Goal: Task Accomplishment & Management: Complete application form

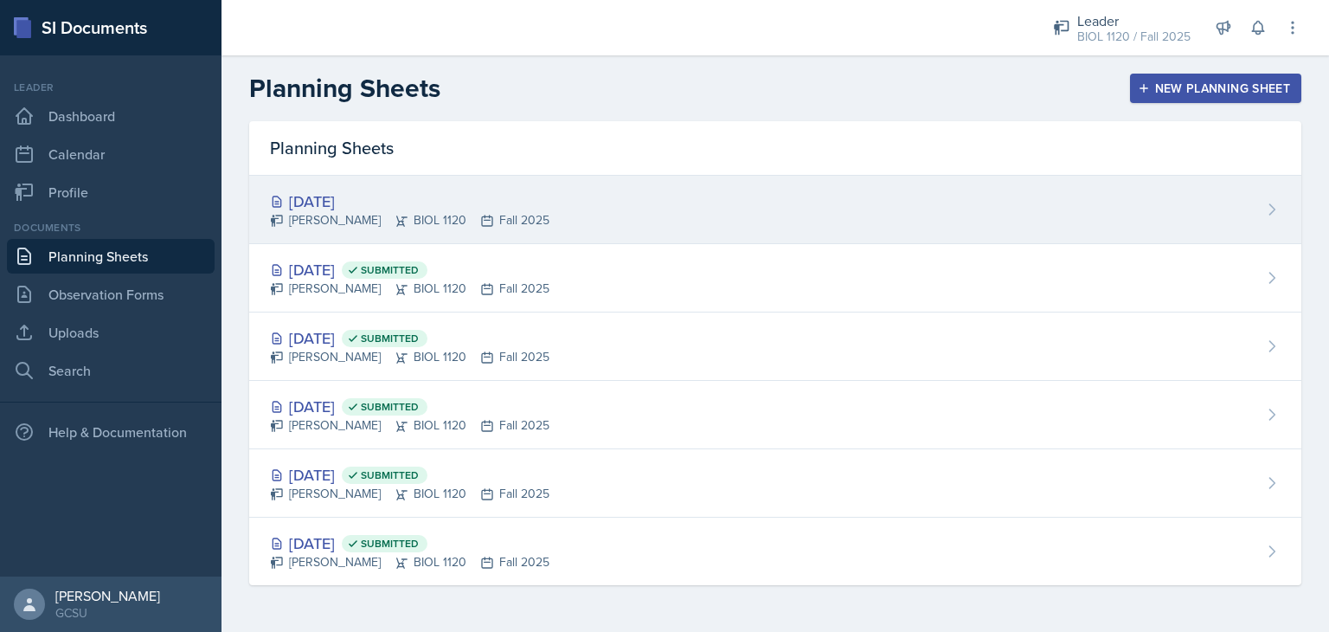
click at [358, 187] on div "[DATE] [PERSON_NAME] BIOL 1120 Fall 2025" at bounding box center [775, 210] width 1052 height 68
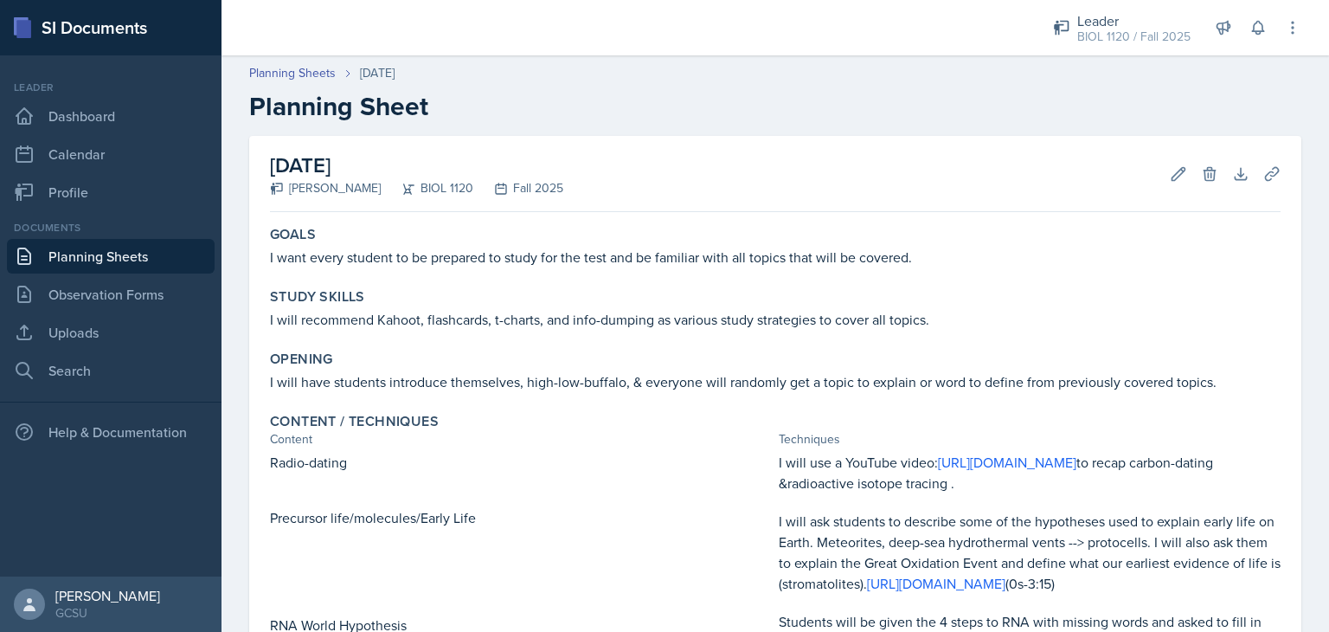
click at [1305, 465] on div "[DATE] [PERSON_NAME] BIOL 1120 Fall 2025 Edit Delete Download Uploads Autosavin…" at bounding box center [776, 604] width 1108 height 937
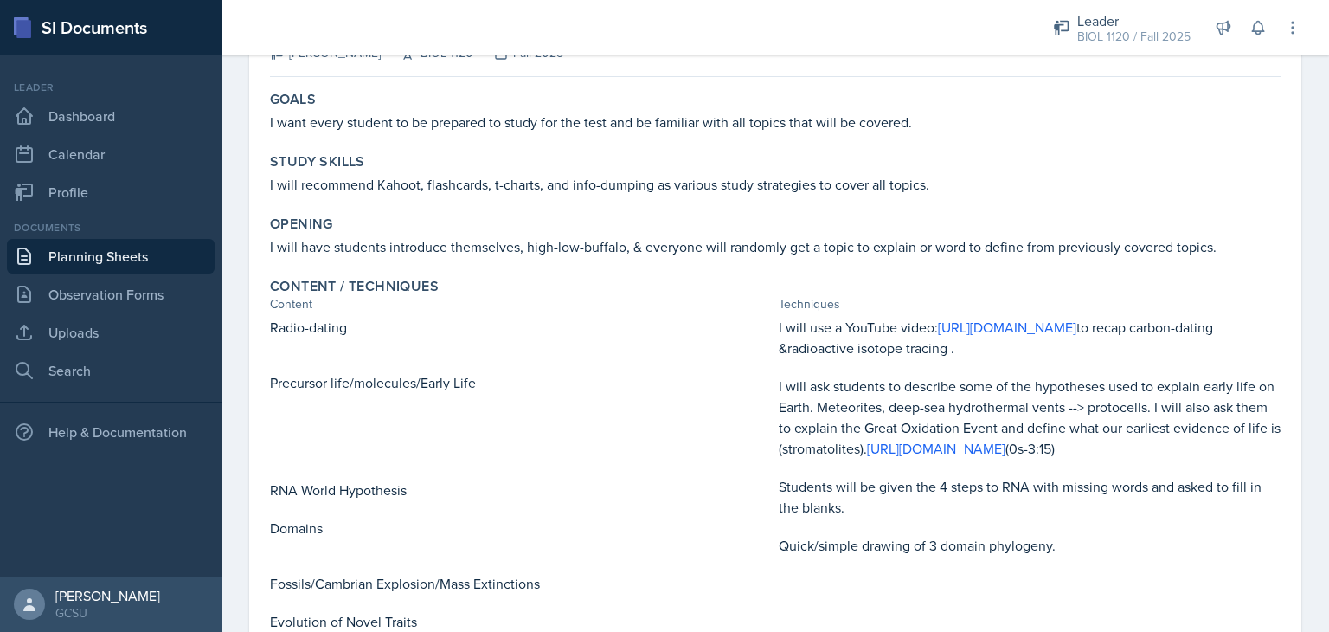
scroll to position [104, 0]
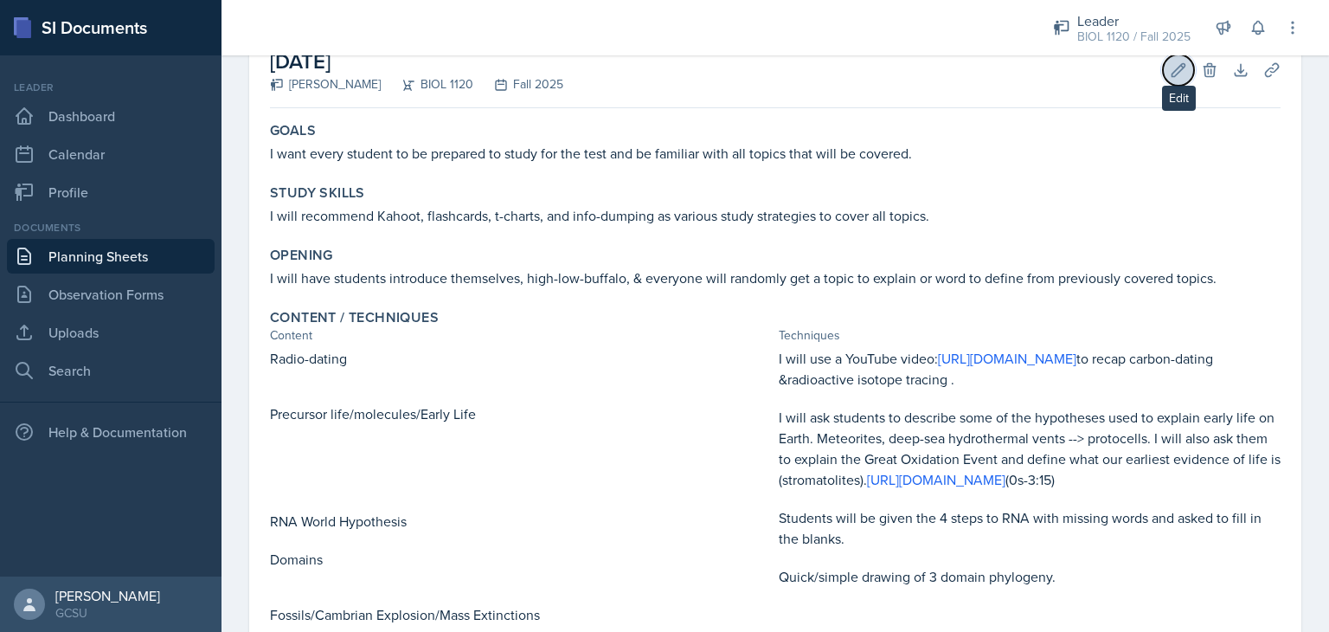
click at [1163, 78] on button "Edit" at bounding box center [1178, 70] width 31 height 31
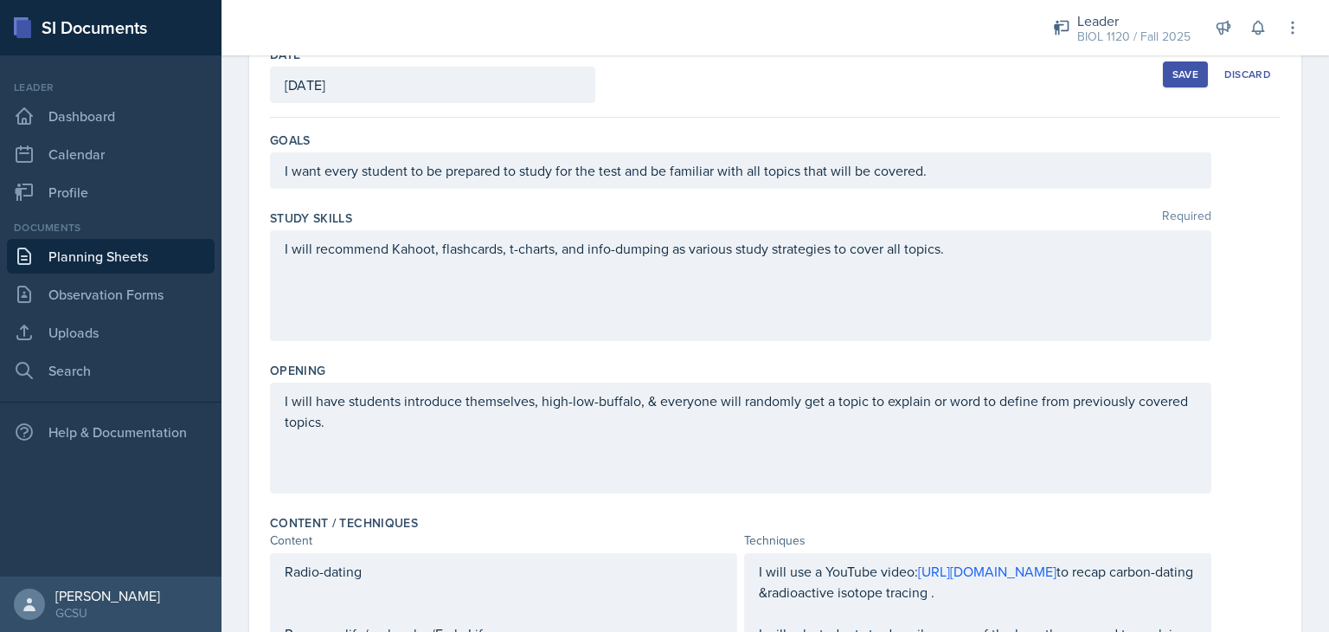
scroll to position [97, 0]
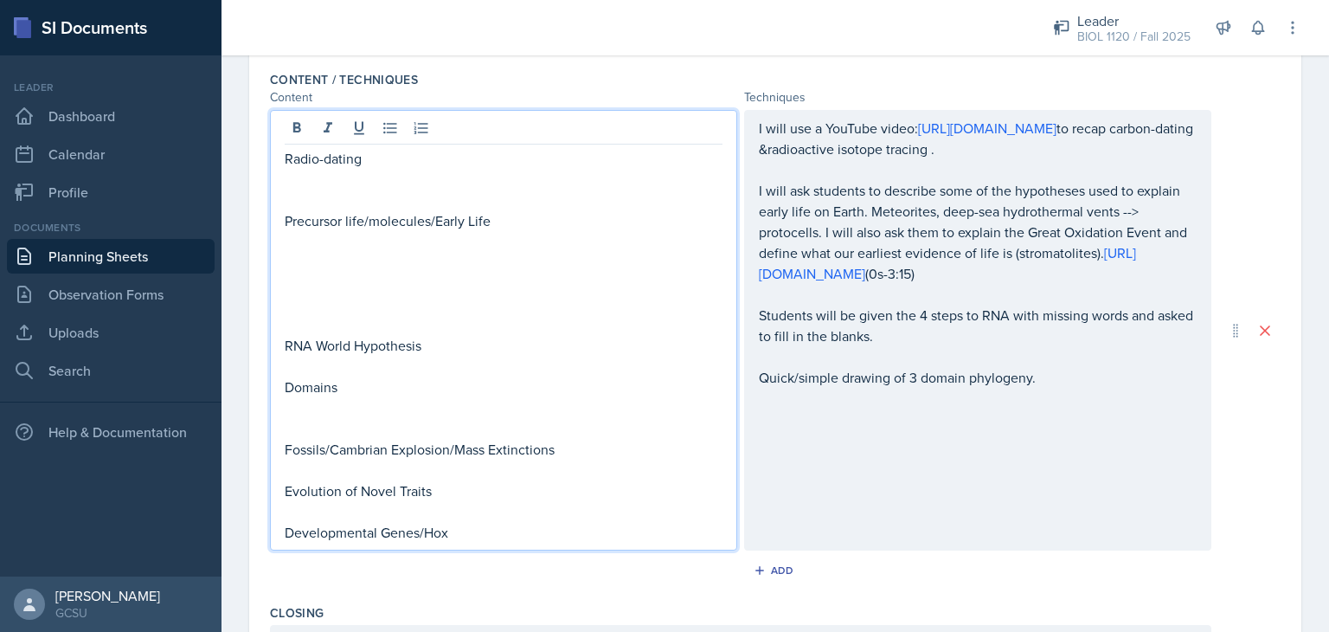
scroll to position [577, 0]
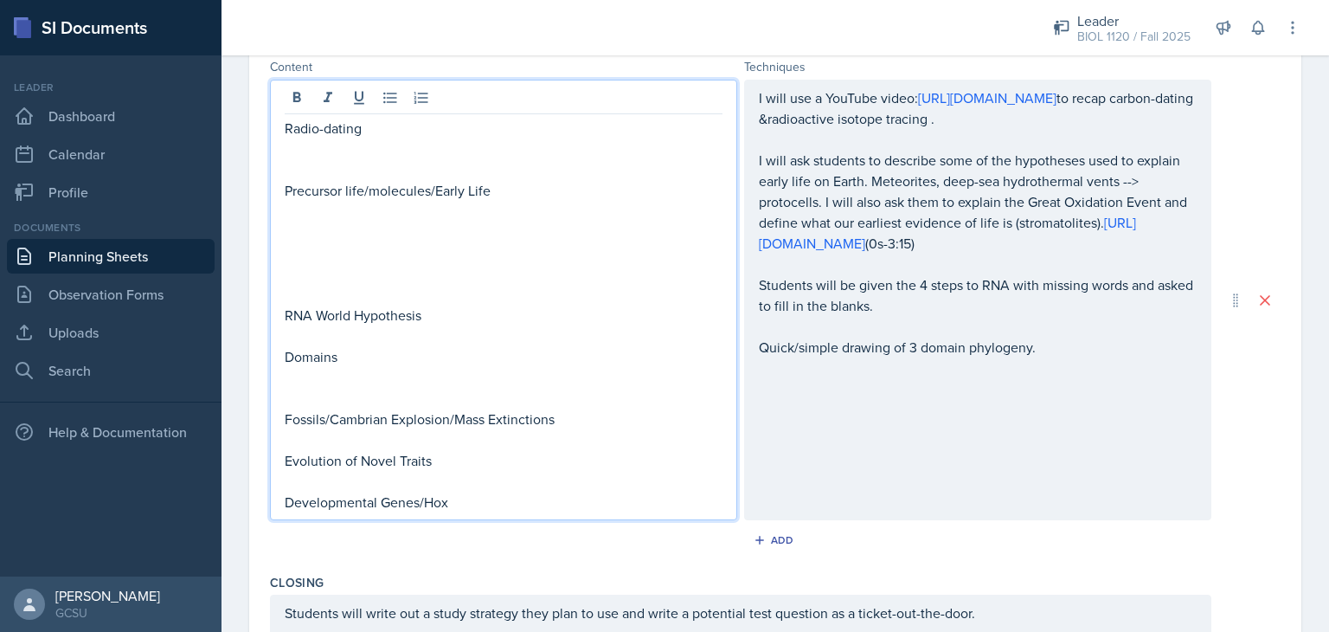
click at [398, 337] on p at bounding box center [504, 335] width 438 height 21
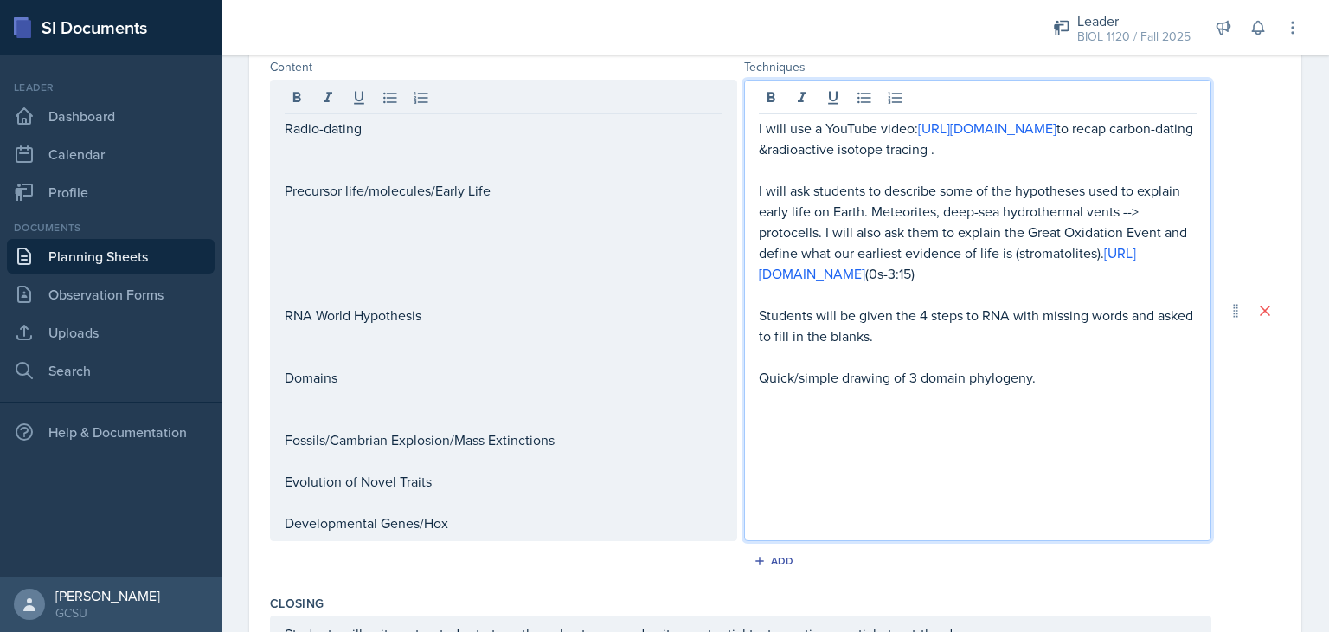
click at [759, 344] on div "I will use a YouTube video: [URL][DOMAIN_NAME] to recap carbon-dating &radioact…" at bounding box center [978, 305] width 438 height 374
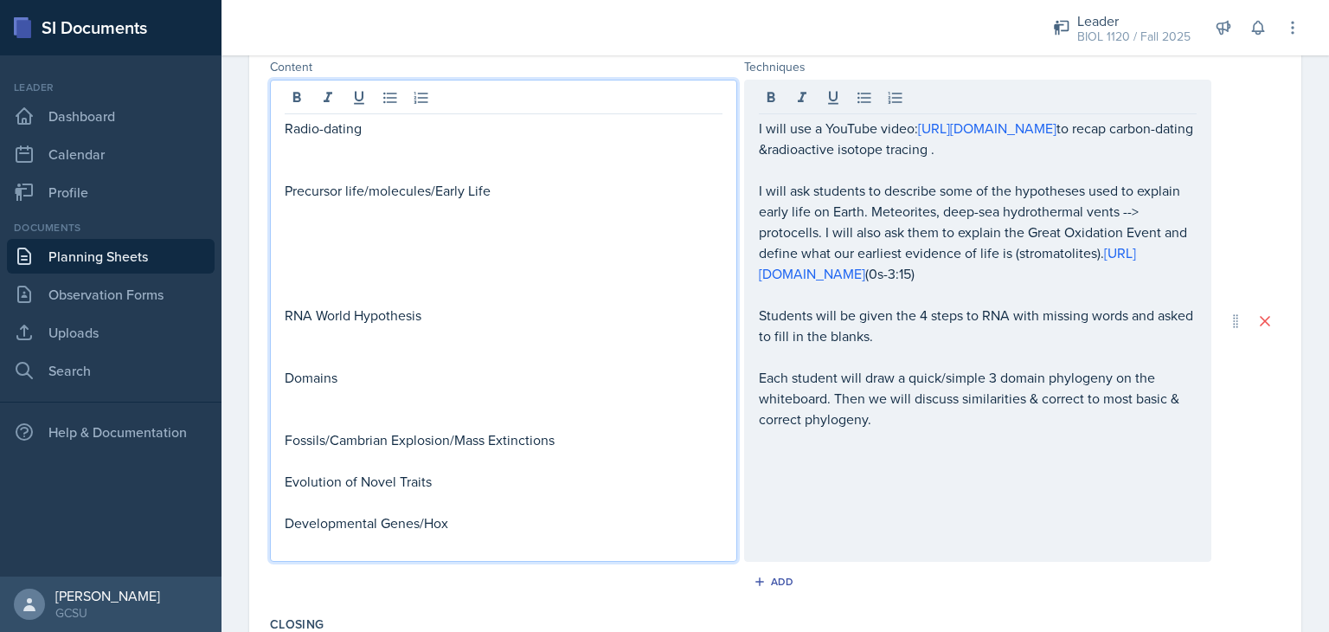
click at [669, 375] on div "Radio-dating Precursor life/molecules/Early Life RNA World Hypothesis Domains F…" at bounding box center [504, 325] width 438 height 415
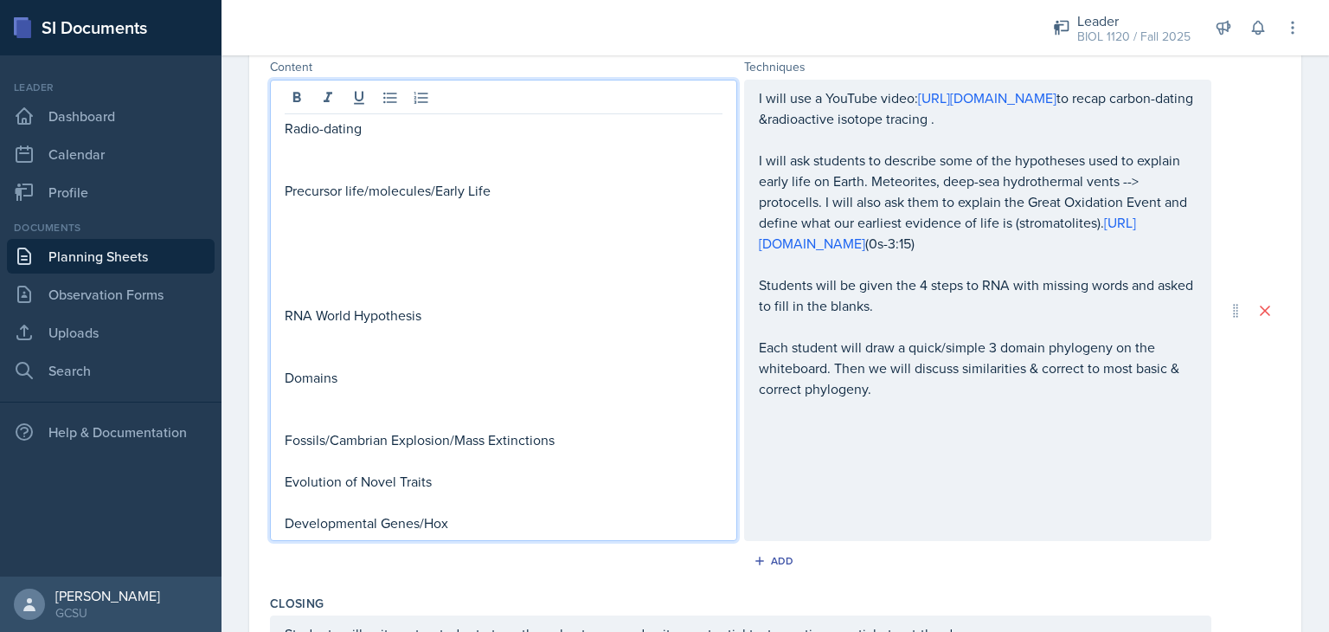
click at [623, 576] on div "Add" at bounding box center [775, 564] width 1011 height 33
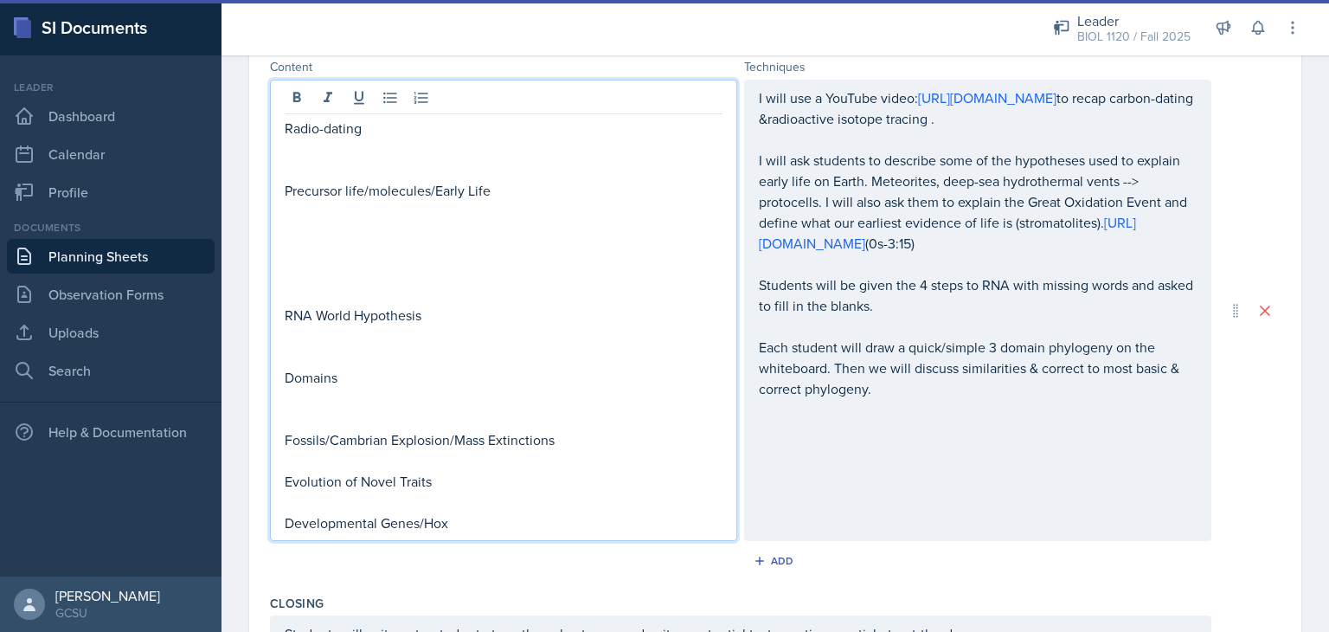
click at [485, 379] on div "Radio-dating Precursor life/molecules/Early Life RNA World Hypothesis Domains F…" at bounding box center [504, 325] width 438 height 415
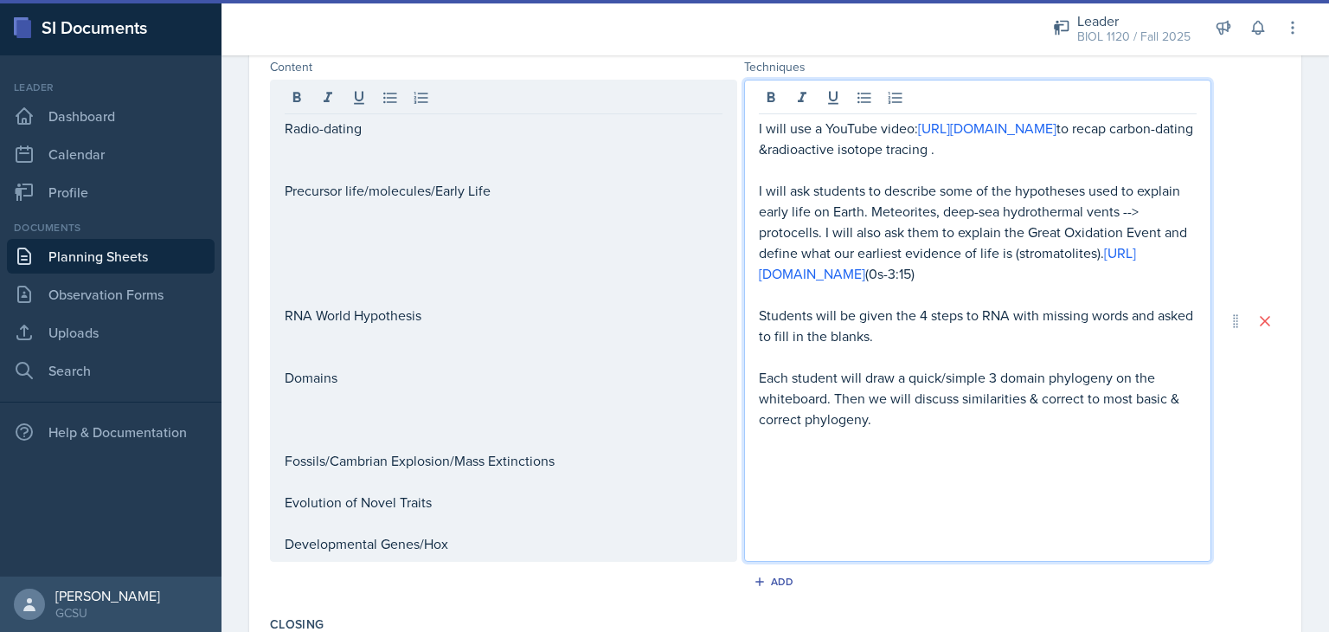
click at [815, 470] on div "I will use a YouTube video: [URL][DOMAIN_NAME] to recap carbon-dating &radioact…" at bounding box center [978, 336] width 438 height 436
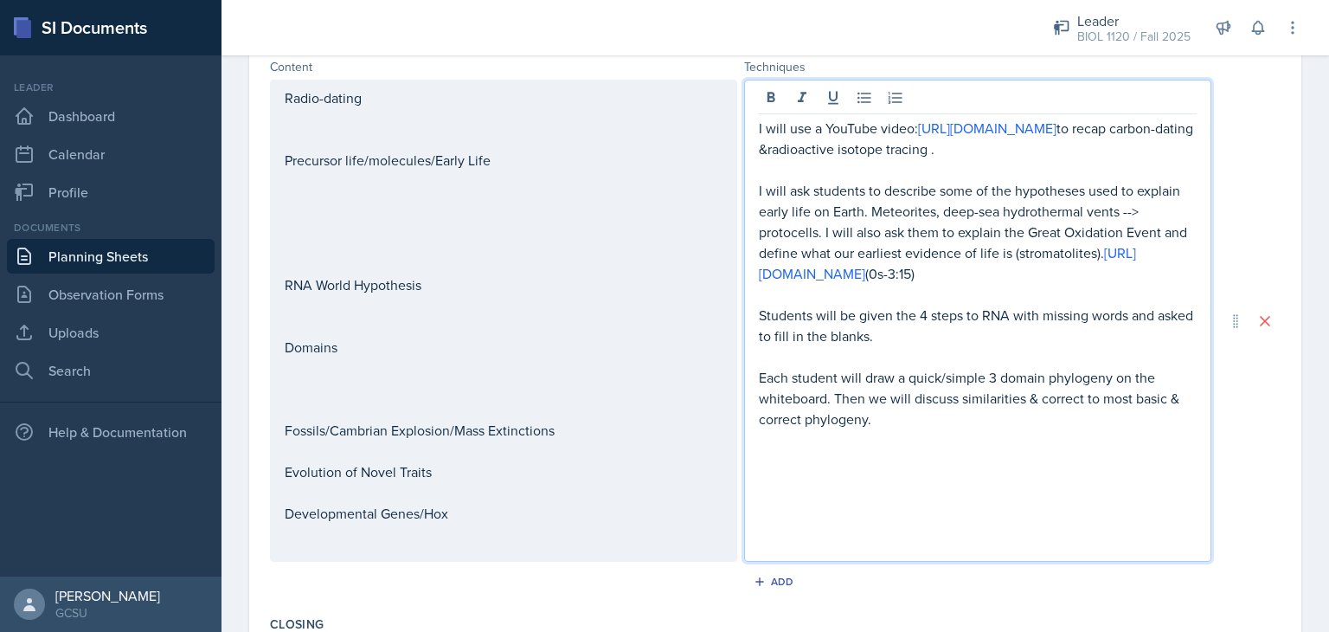
click at [782, 462] on p at bounding box center [978, 460] width 438 height 21
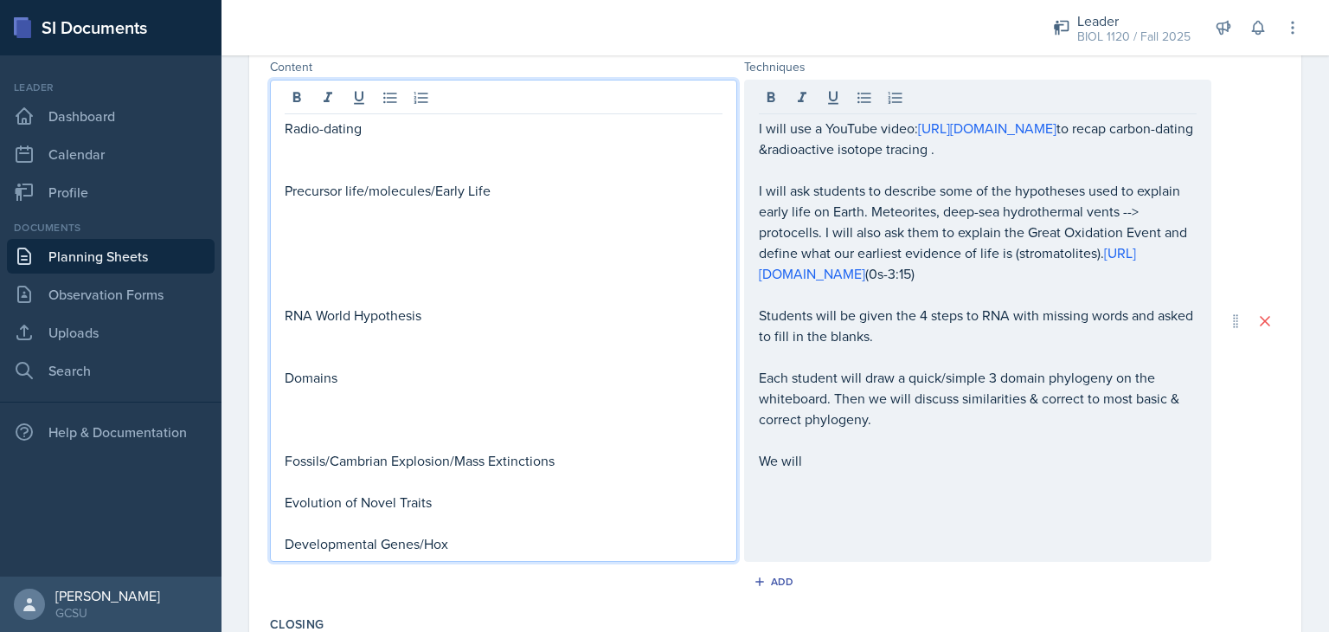
click at [436, 485] on div "Radio-dating Precursor life/molecules/Early Life RNA World Hypothesis Domains F…" at bounding box center [504, 336] width 438 height 436
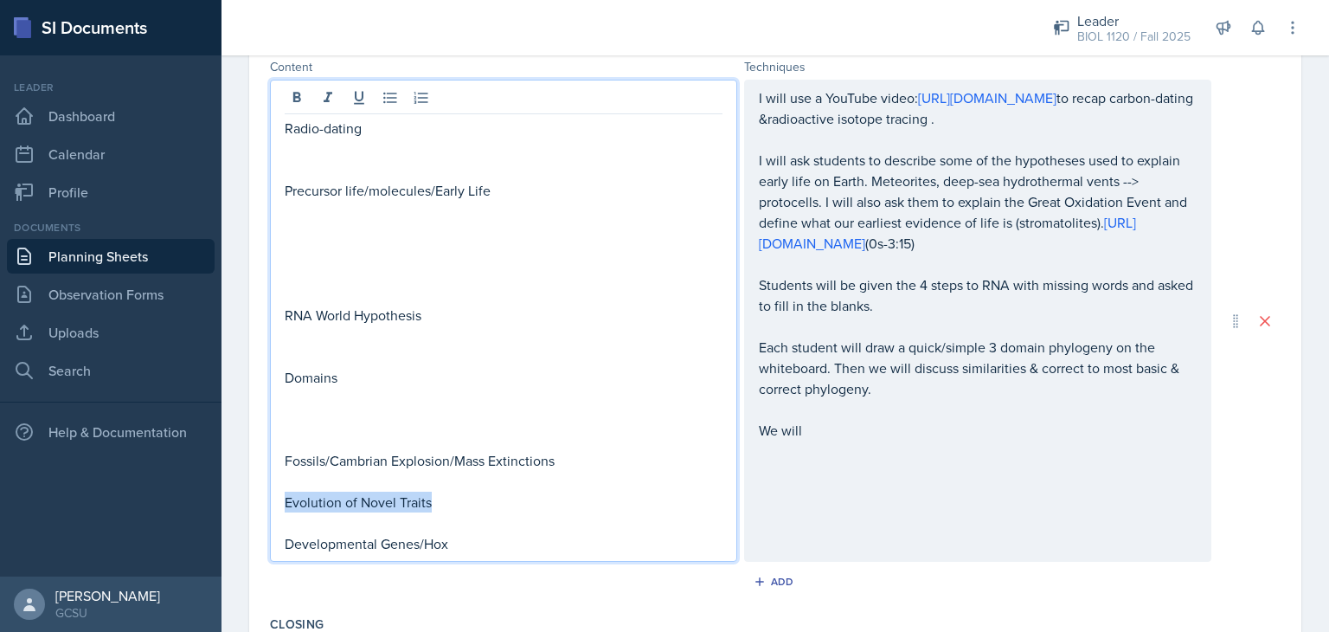
drag, startPoint x: 437, startPoint y: 497, endPoint x: 280, endPoint y: 502, distance: 156.7
click at [280, 502] on div "Radio-dating Precursor life/molecules/Early Life RNA World Hypothesis Domains F…" at bounding box center [503, 321] width 467 height 482
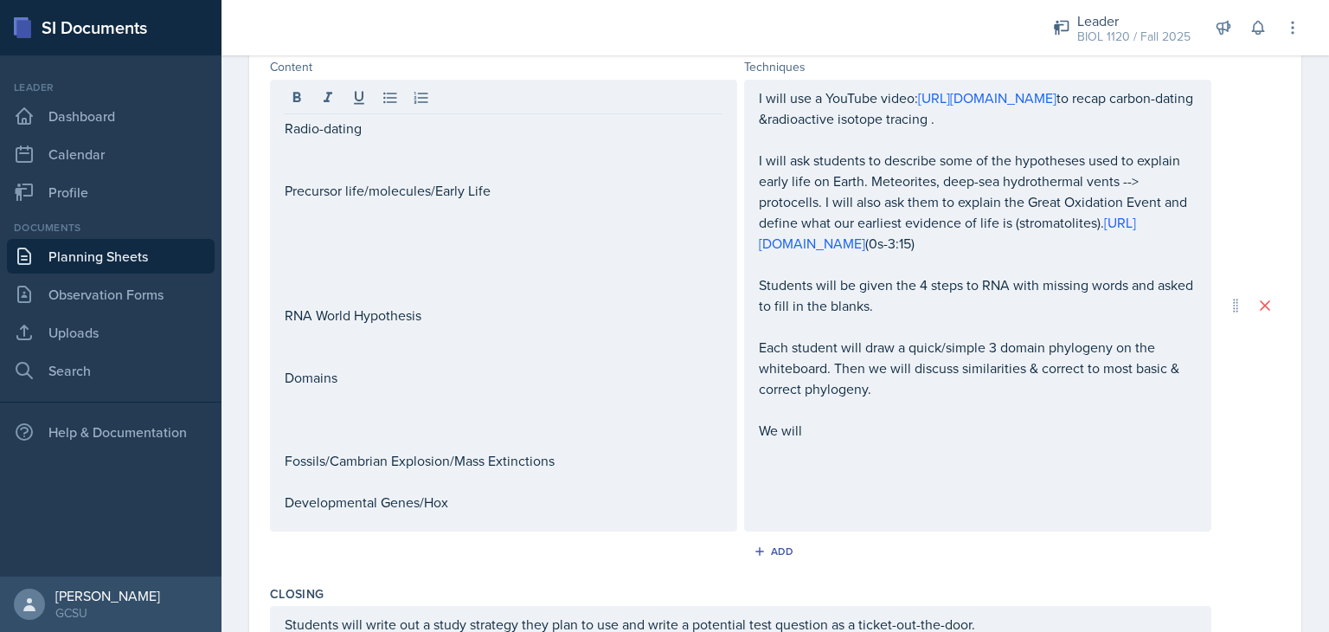
click at [412, 564] on div "Add" at bounding box center [775, 554] width 1011 height 33
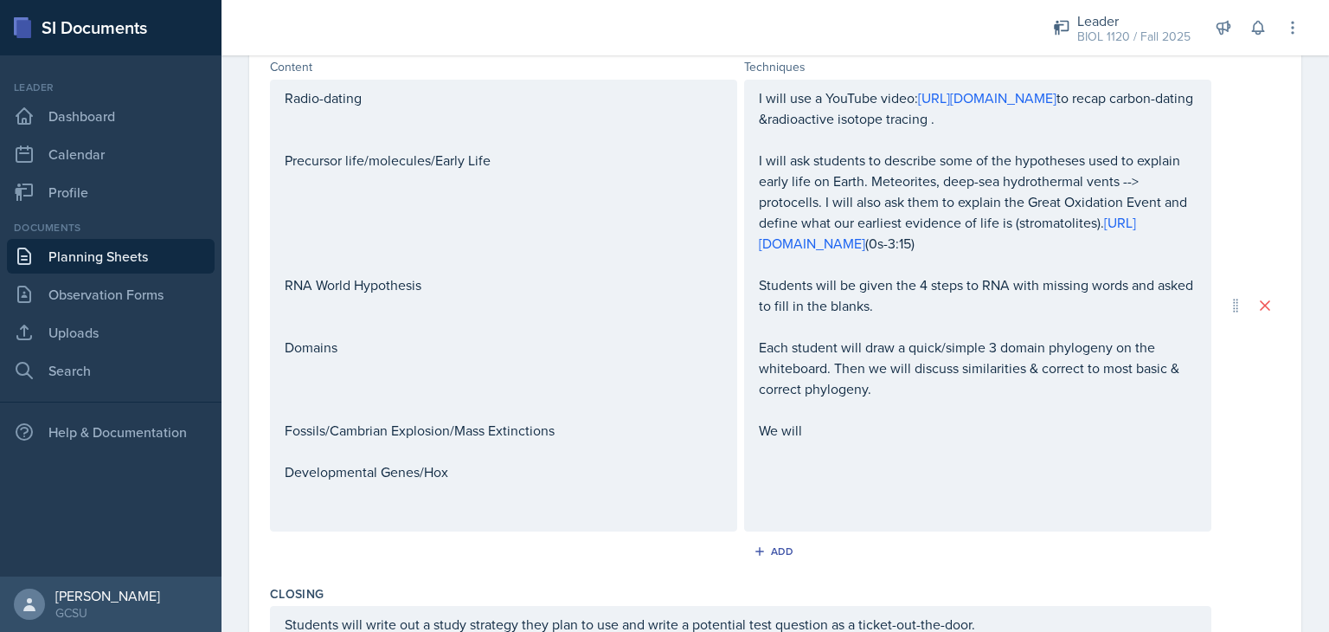
scroll to position [73, 0]
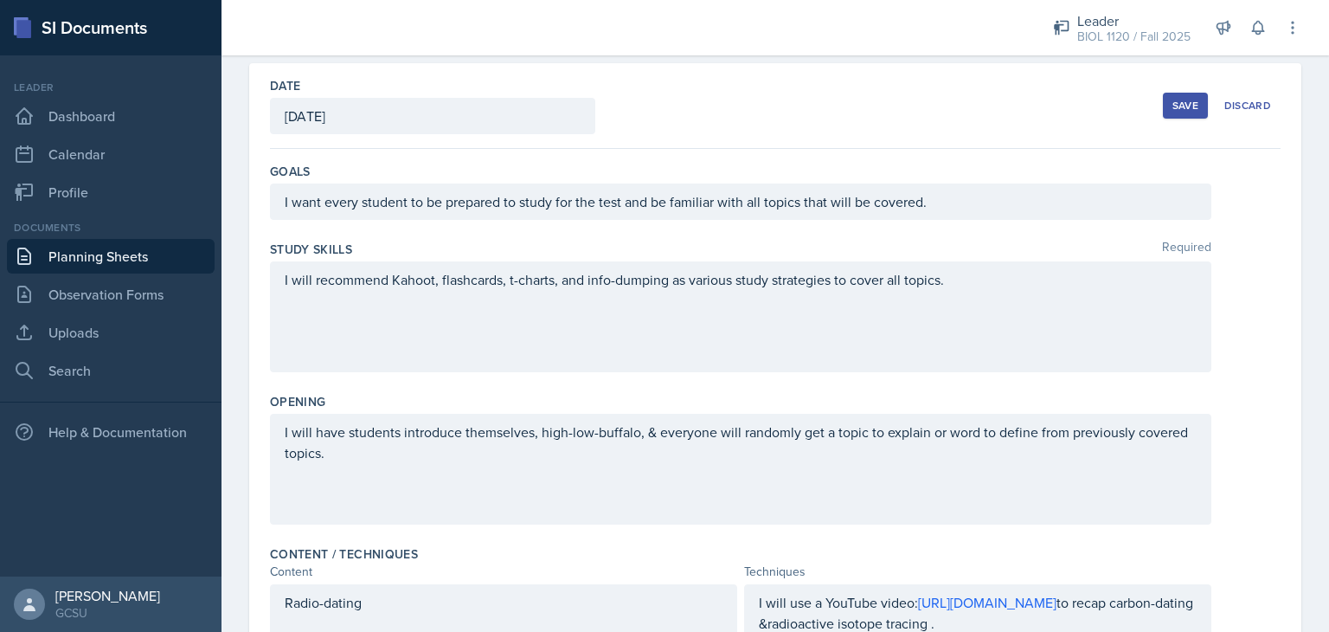
click at [1179, 111] on div "Save" at bounding box center [1186, 106] width 26 height 14
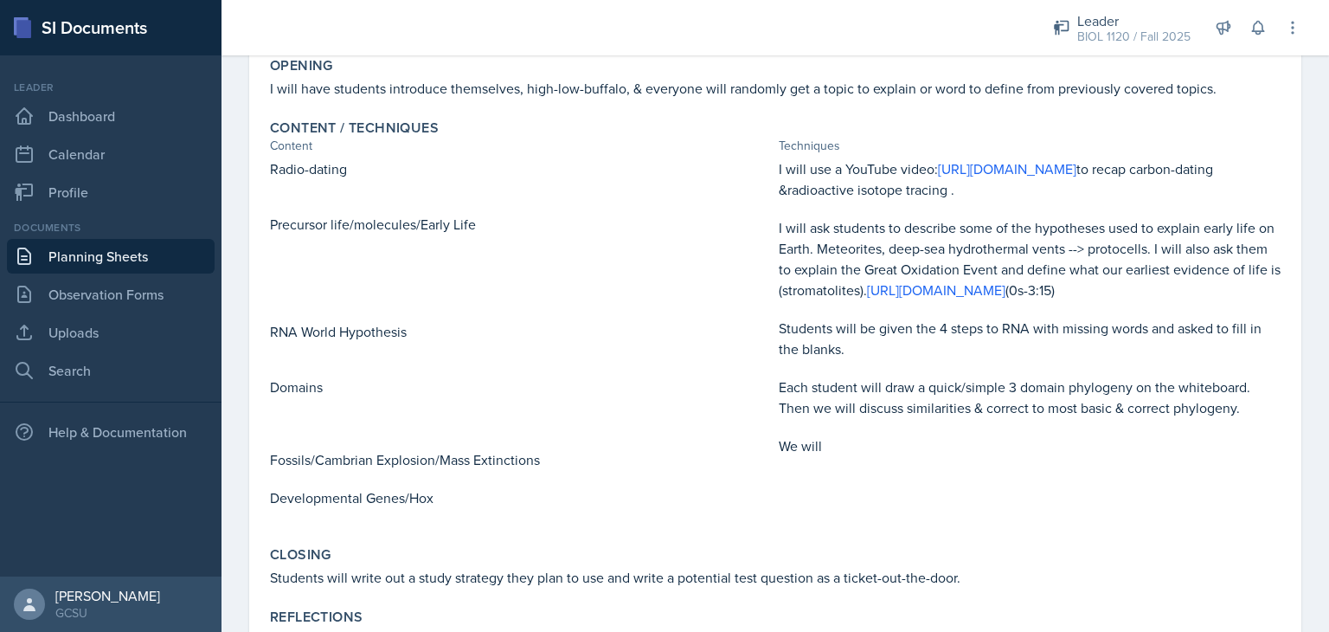
scroll to position [454, 0]
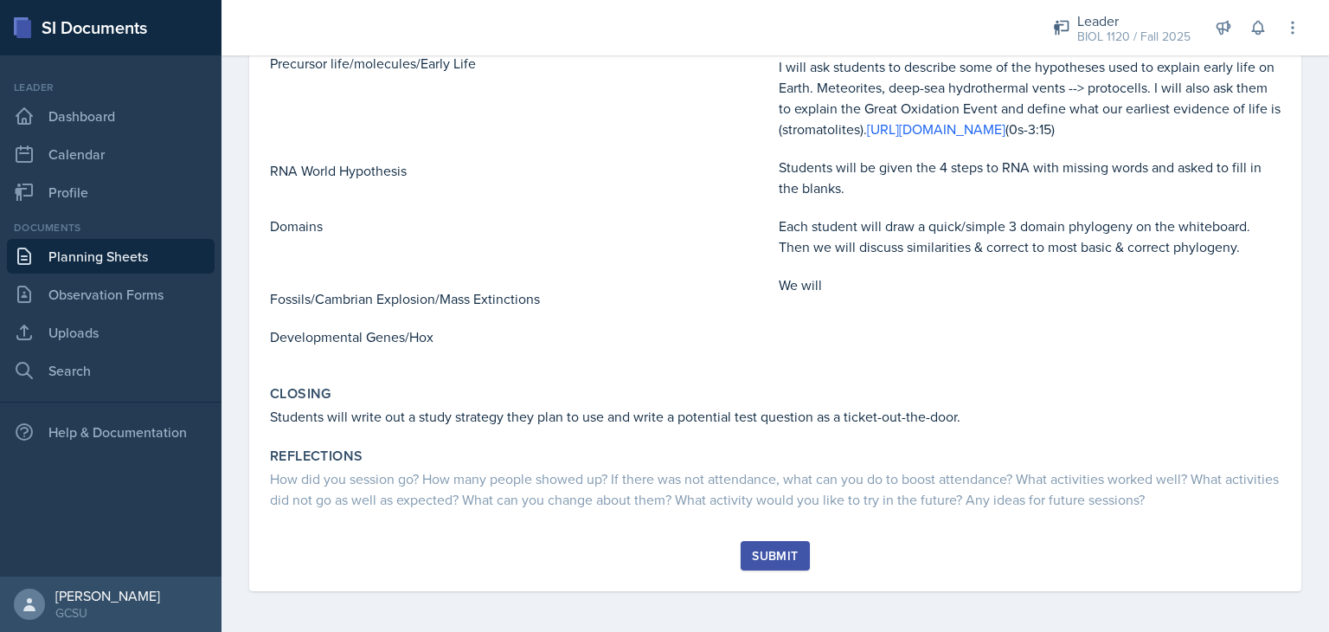
click at [757, 550] on div "Submit" at bounding box center [775, 556] width 46 height 14
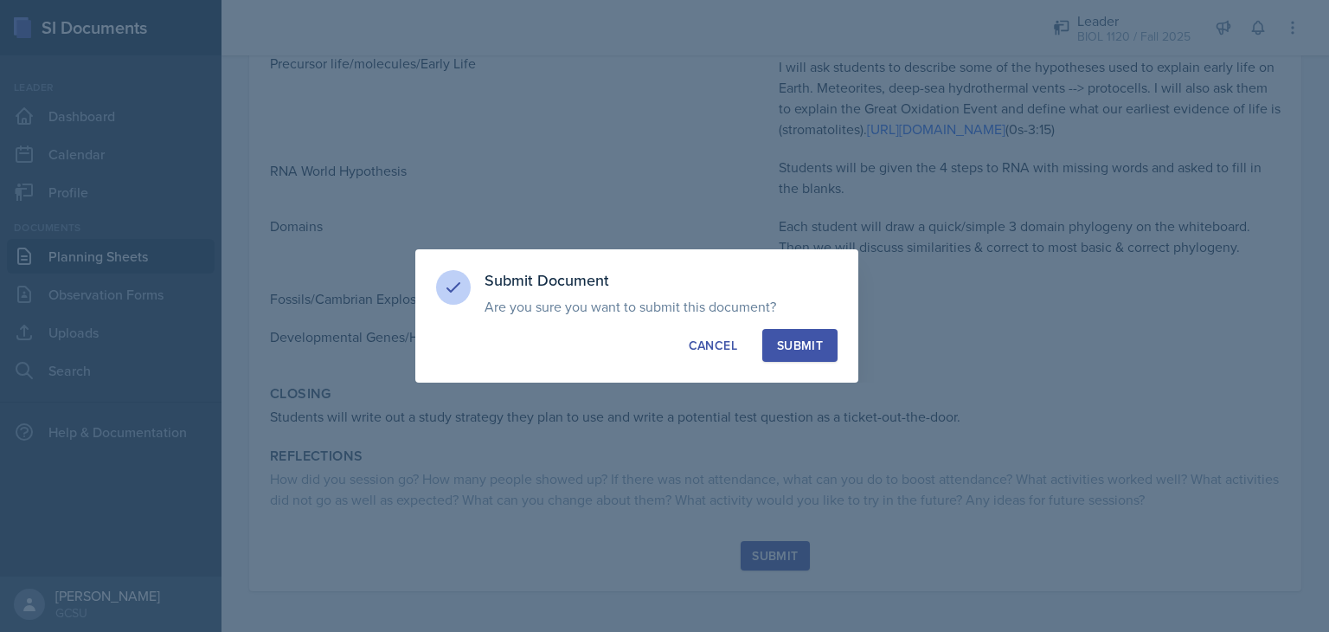
click at [800, 347] on div "Submit" at bounding box center [800, 345] width 46 height 17
click at [800, 347] on div "button" at bounding box center [800, 345] width 14 height 14
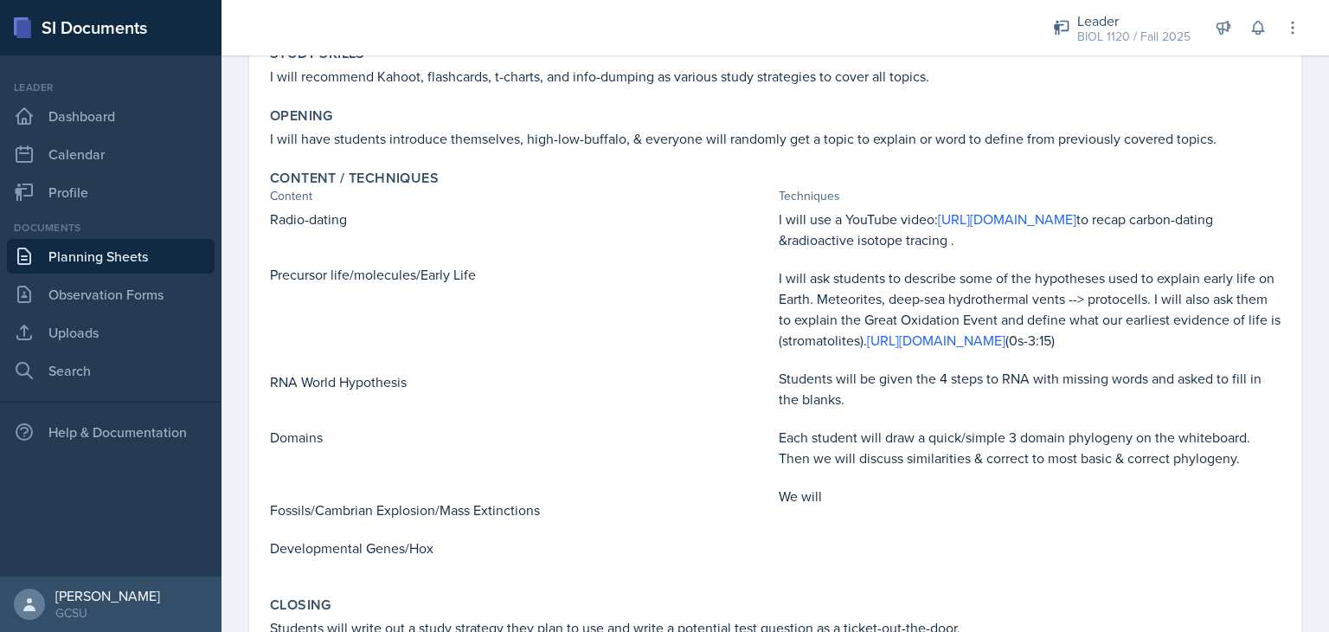
scroll to position [222, 0]
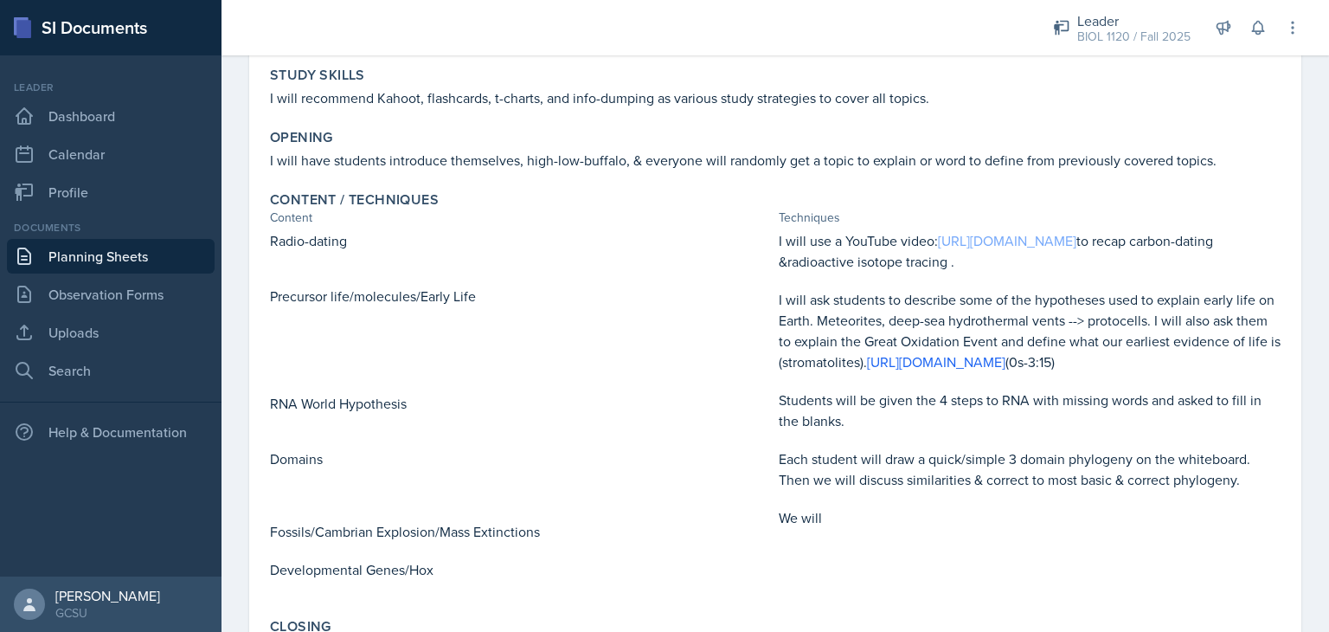
drag, startPoint x: 932, startPoint y: 245, endPoint x: 1232, endPoint y: 237, distance: 300.4
click at [1232, 237] on p "I will use a YouTube video: [URL][DOMAIN_NAME] to recap carbon-dating &radioact…" at bounding box center [1030, 251] width 502 height 42
copy link "[URL][DOMAIN_NAME]"
click at [888, 359] on p "I will ask students to describe some of the hypotheses used to explain early li…" at bounding box center [1030, 330] width 502 height 83
drag, startPoint x: 913, startPoint y: 360, endPoint x: 1274, endPoint y: 370, distance: 361.0
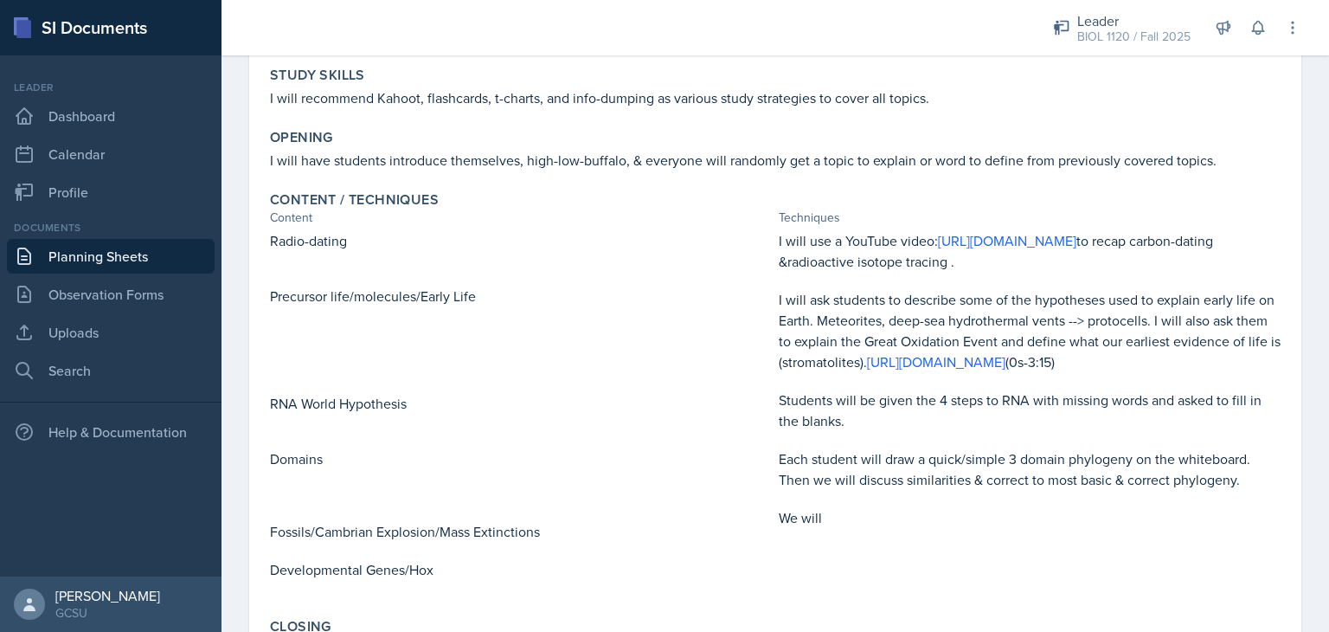
click at [1274, 370] on div "Content / Techniques Content Techniques Radio-dating Precursor life/molecules/E…" at bounding box center [775, 394] width 1025 height 420
copy p "[URL][DOMAIN_NAME] (0s-3:15)"
click at [965, 542] on p at bounding box center [1030, 536] width 502 height 17
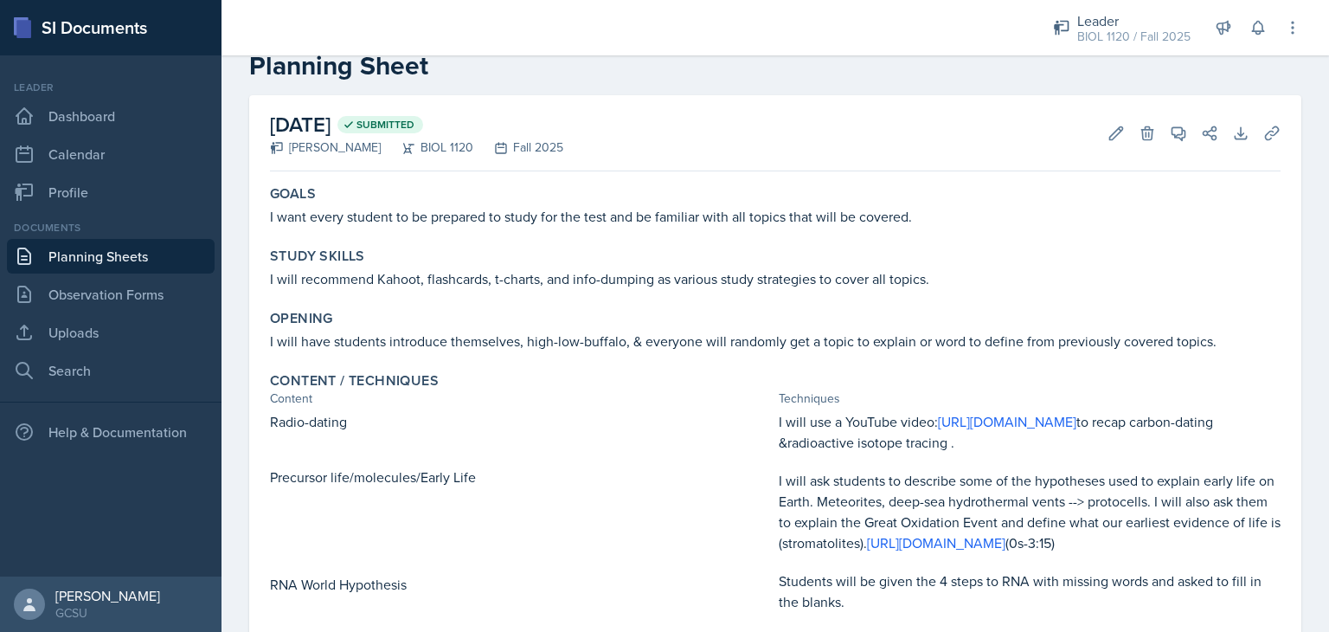
scroll to position [0, 0]
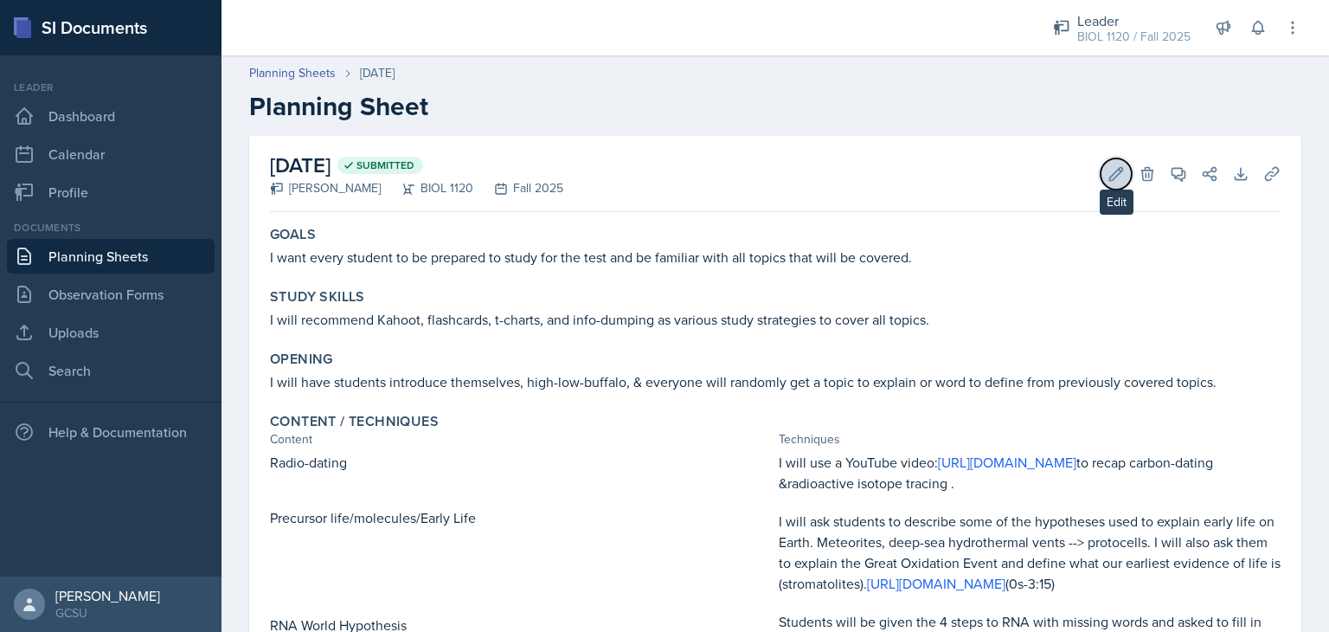
click at [1103, 184] on button "Edit" at bounding box center [1116, 173] width 31 height 31
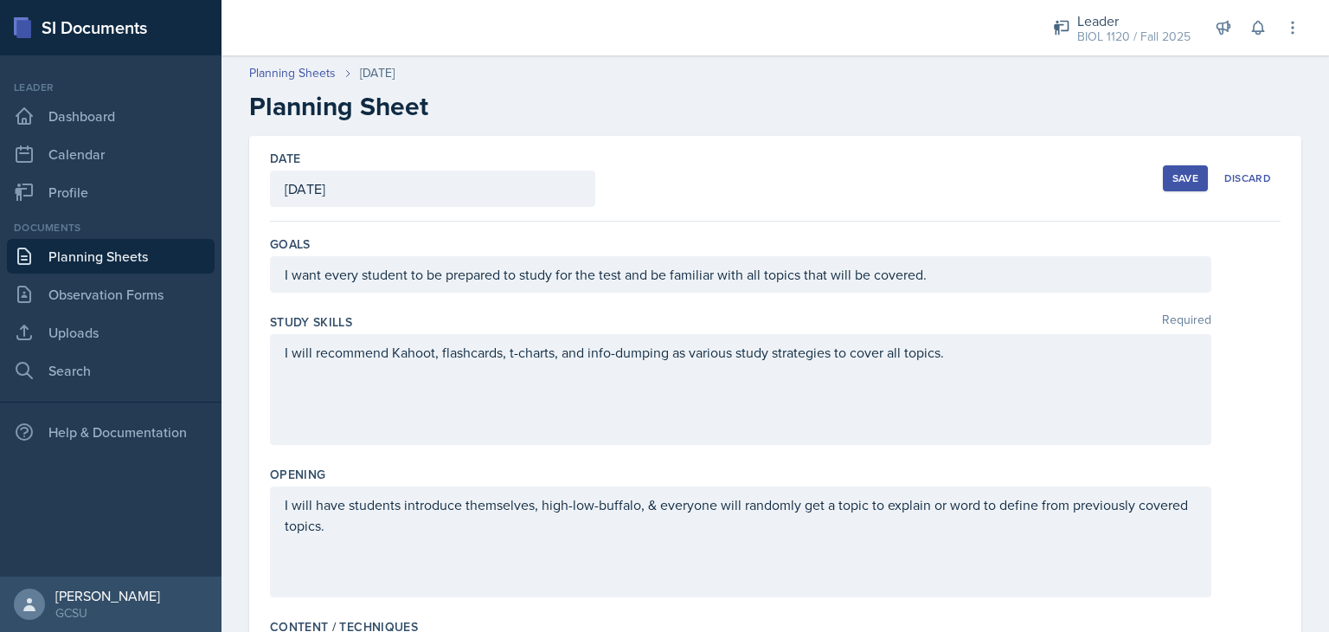
scroll to position [504, 0]
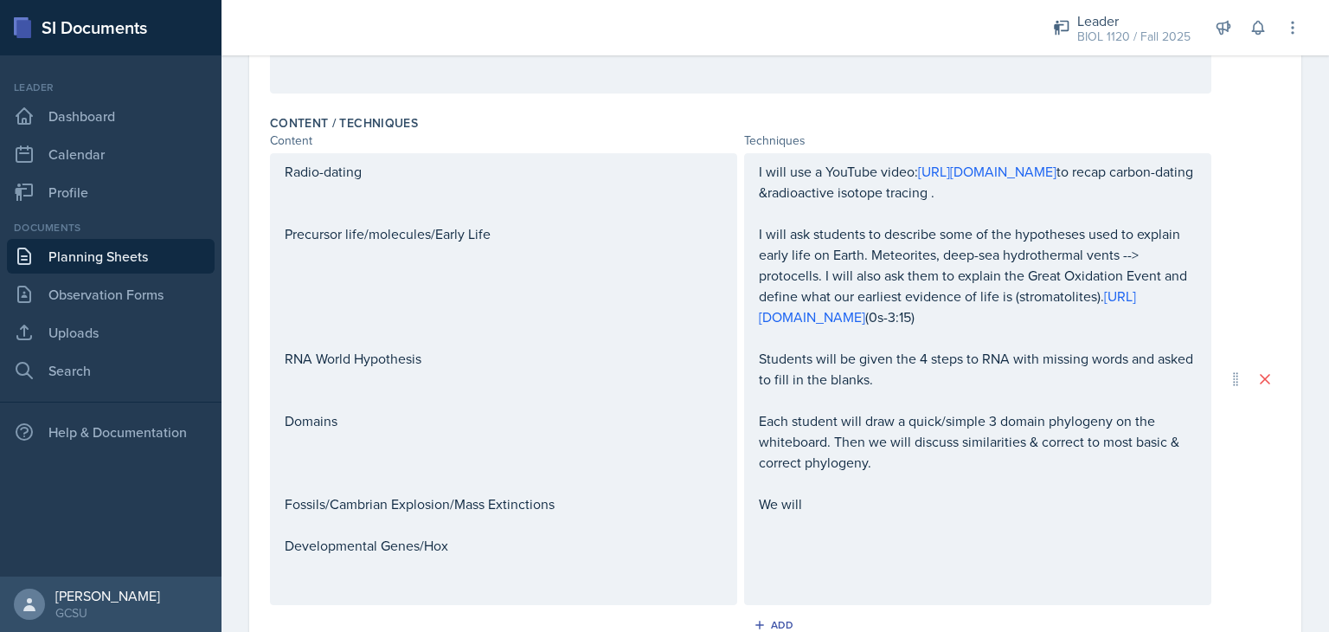
click at [805, 504] on p "We will" at bounding box center [978, 503] width 438 height 21
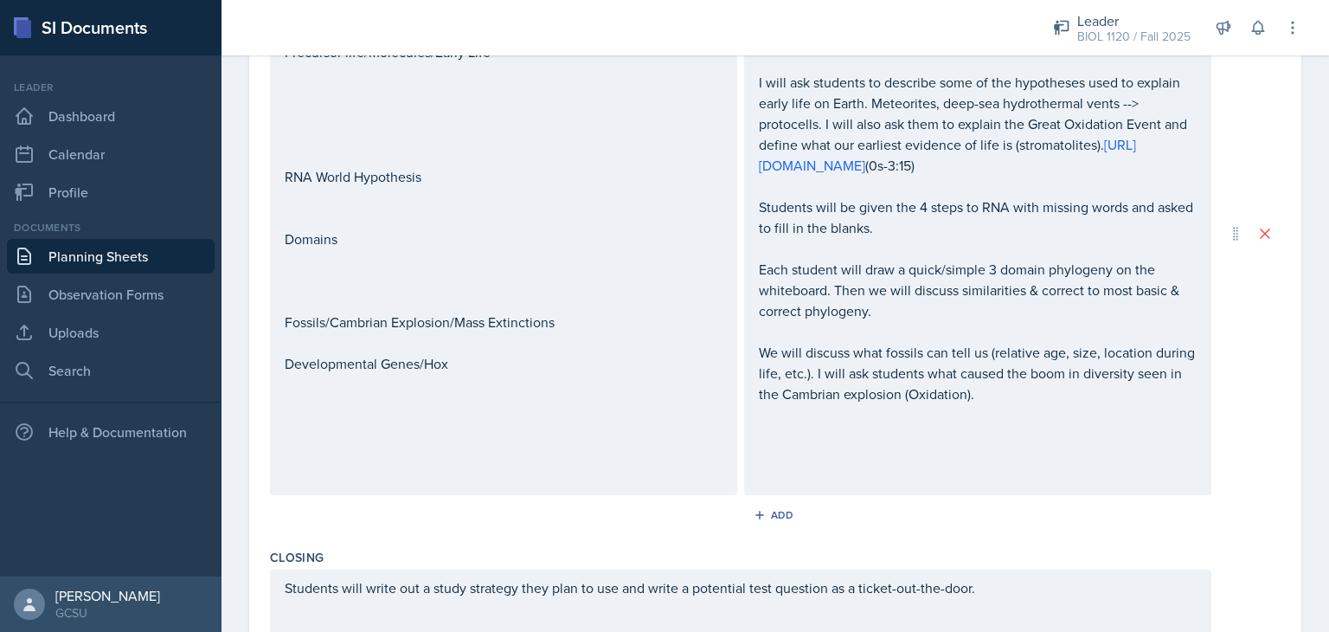
scroll to position [715, 0]
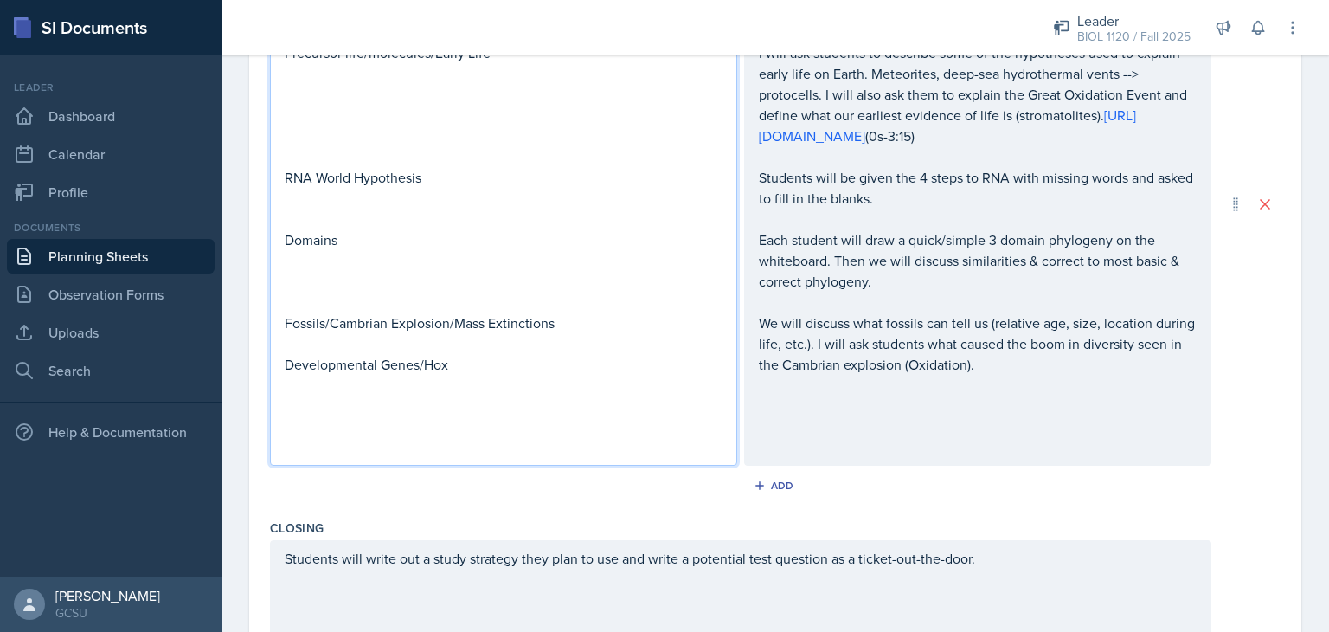
click at [660, 357] on p "Developmental Genes/Hox" at bounding box center [504, 364] width 438 height 21
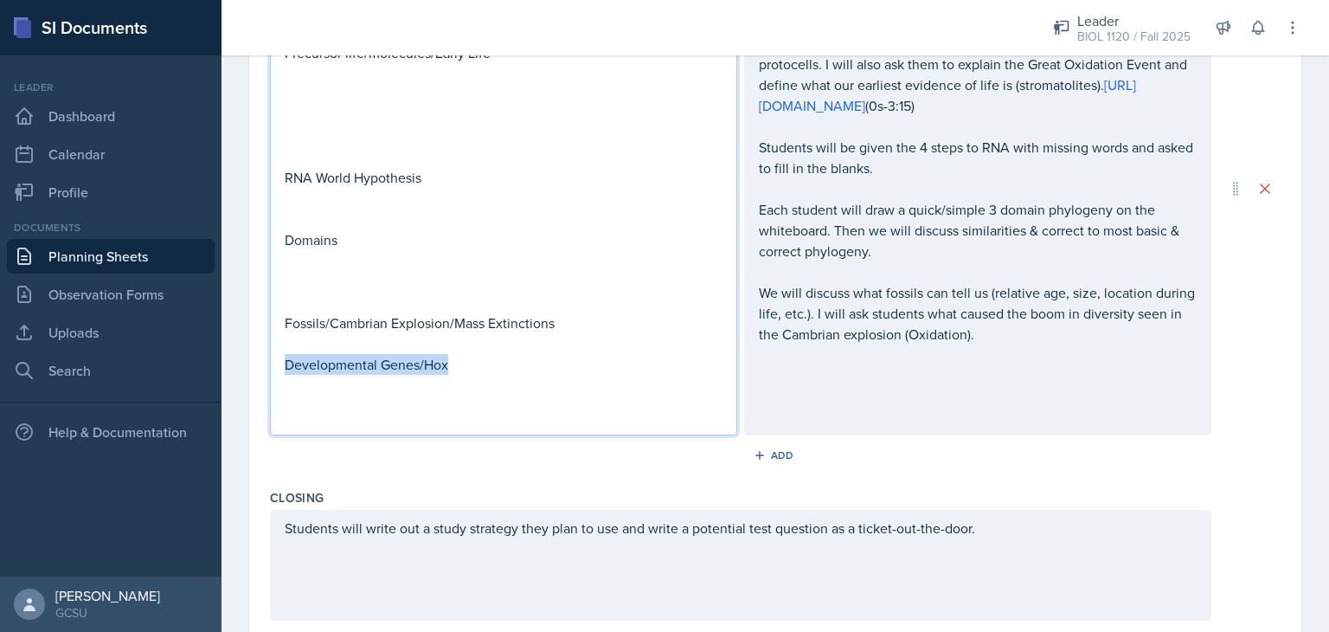
drag, startPoint x: 500, startPoint y: 370, endPoint x: 273, endPoint y: 379, distance: 227.8
click at [273, 379] on div "Radio-dating Precursor life/molecules/Early Life RNA World Hypothesis Domains F…" at bounding box center [503, 188] width 467 height 493
click at [1117, 391] on div "I will use a YouTube video: [URL][DOMAIN_NAME] to recap carbon-dating &radioact…" at bounding box center [978, 189] width 438 height 478
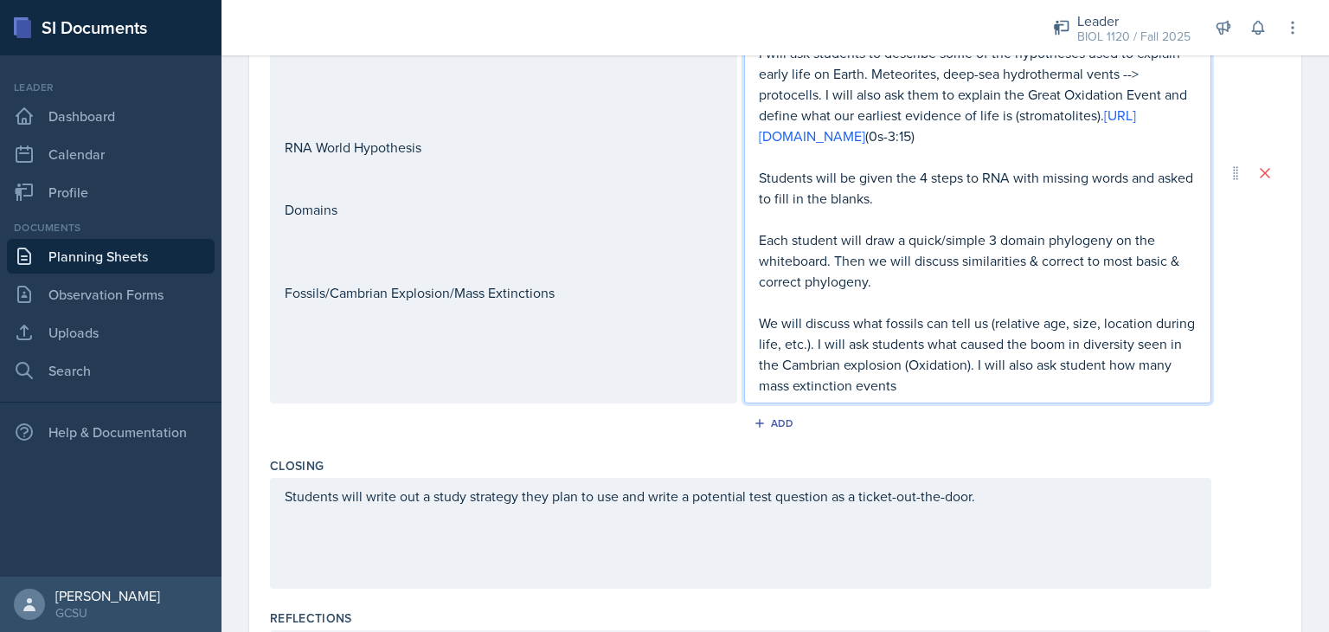
click at [1124, 371] on p "We will discuss what fossils can tell us (relative age, size, location during l…" at bounding box center [978, 353] width 438 height 83
click at [1148, 366] on p "We will discuss what fossils can tell us (relative age, size, location during l…" at bounding box center [978, 353] width 438 height 83
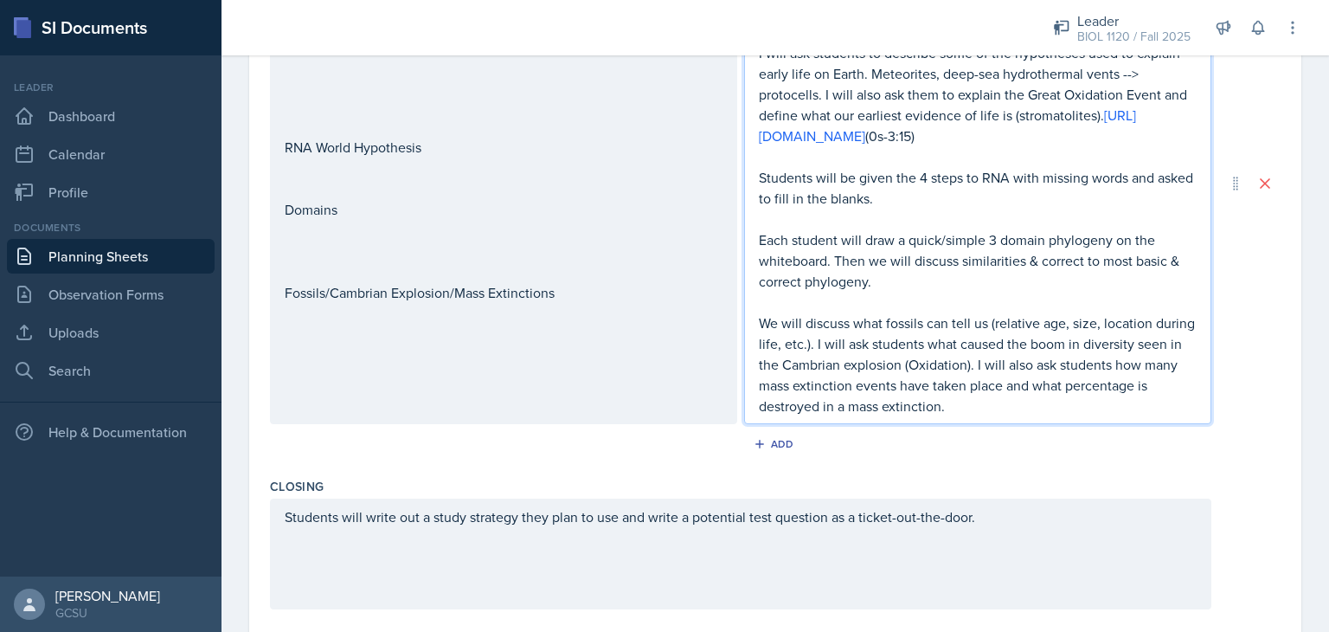
click at [523, 472] on div "Closing Students will write out a study strategy they plan to use and write a p…" at bounding box center [775, 547] width 1011 height 152
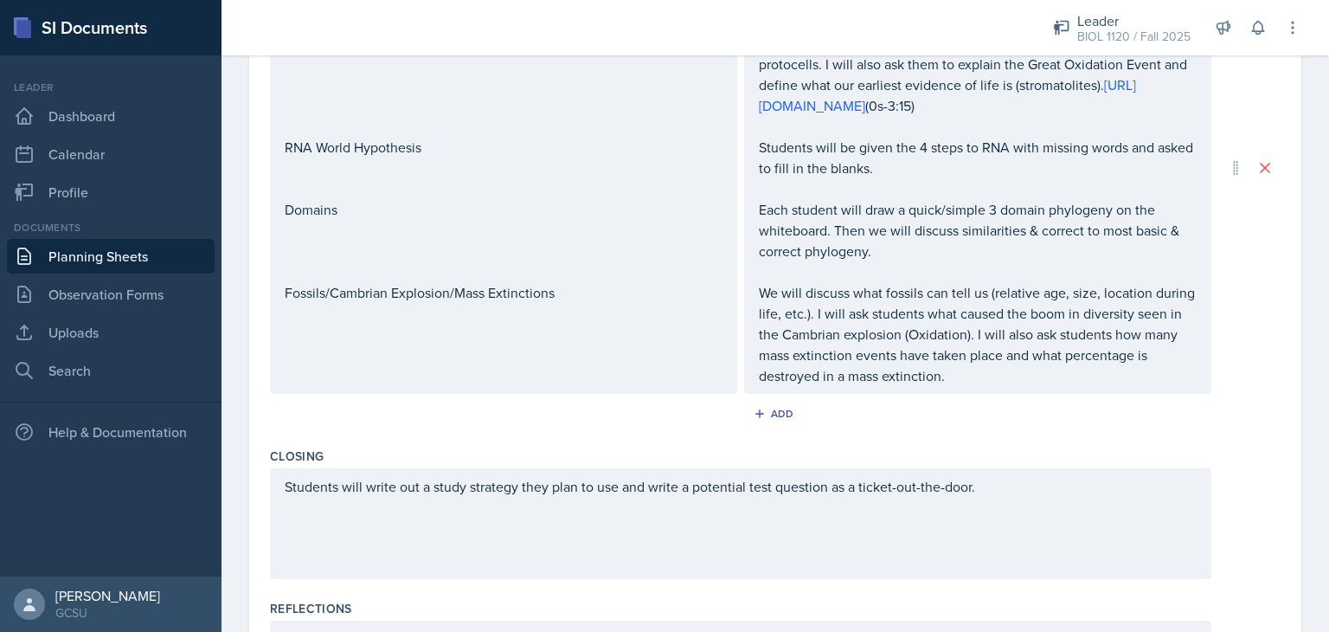
click at [1006, 485] on div "Students will write out a study strategy they plan to use and write a potential…" at bounding box center [741, 523] width 942 height 111
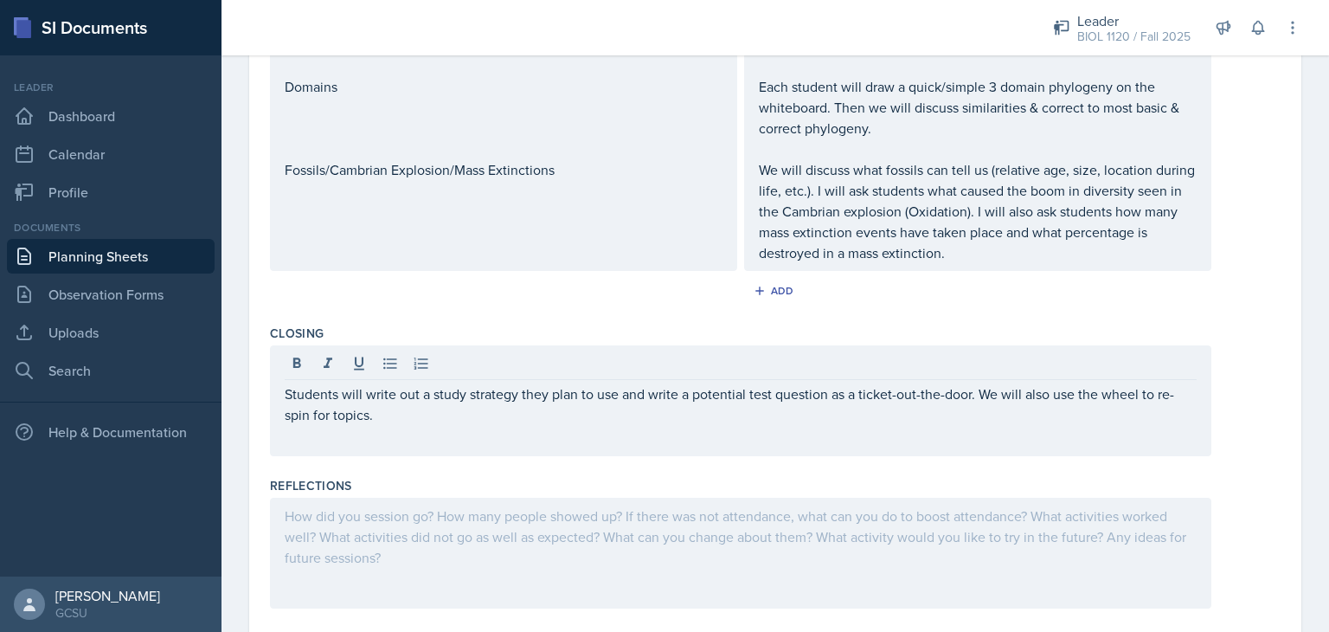
scroll to position [883, 0]
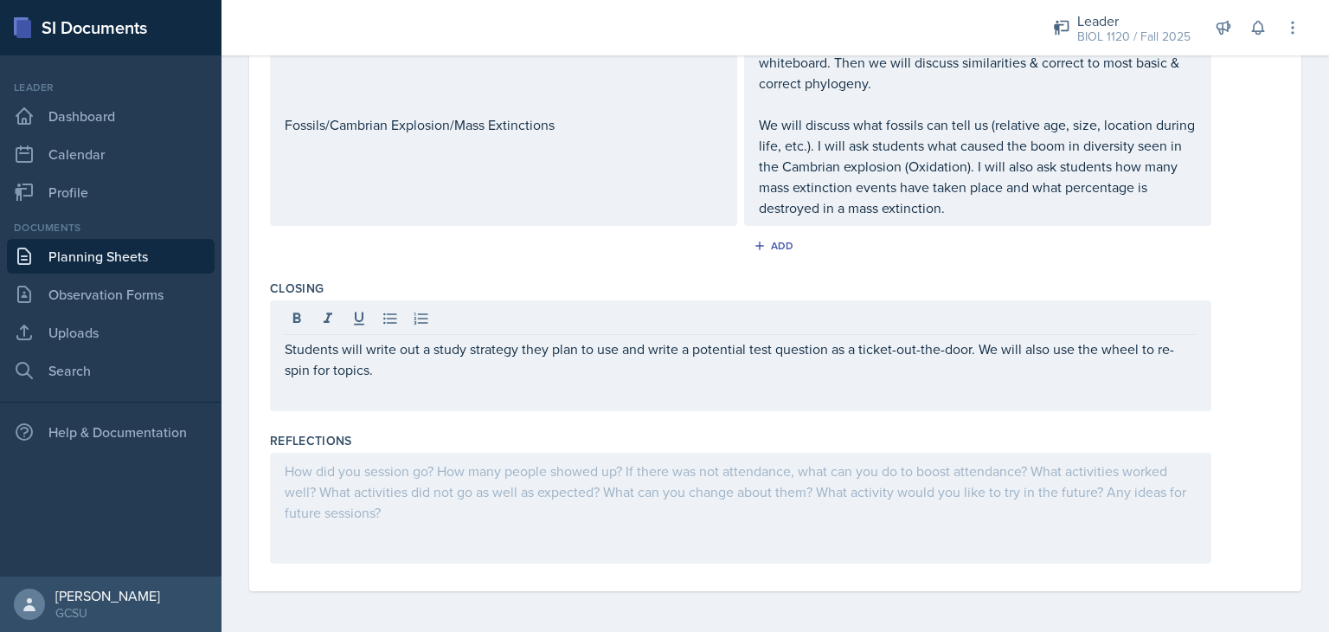
click at [787, 526] on div at bounding box center [741, 508] width 942 height 111
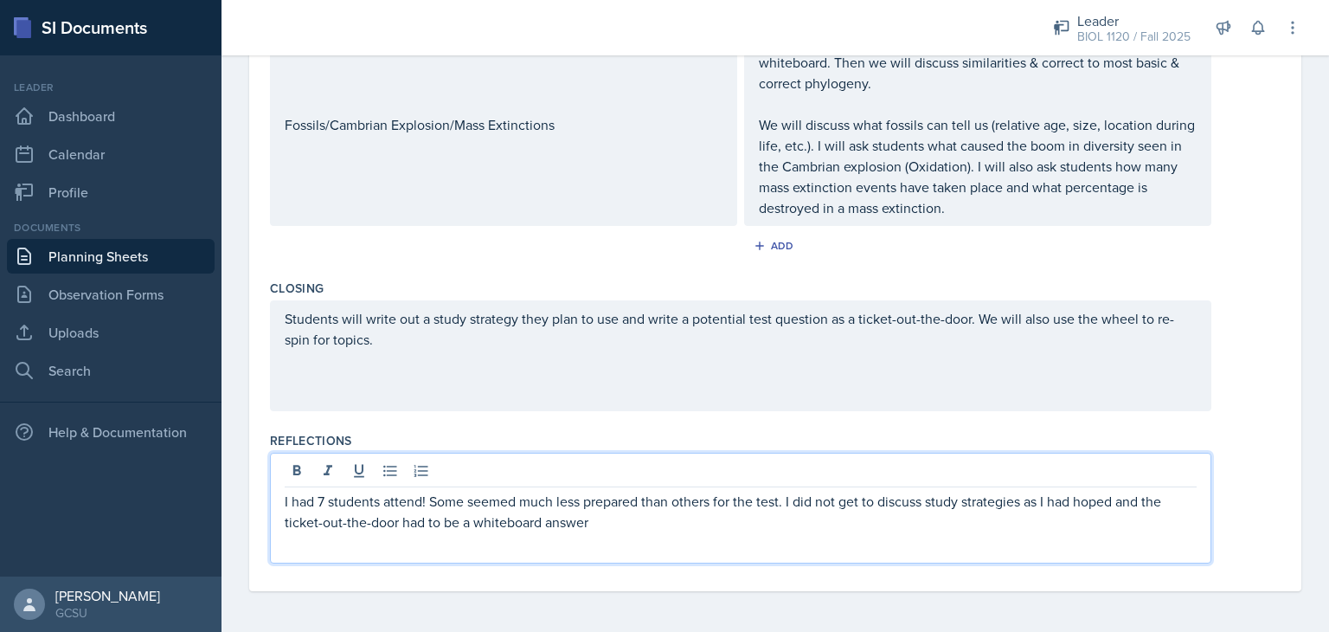
click at [1131, 505] on p "I had 7 students attend! Some seemed much less prepared than others for the tes…" at bounding box center [741, 512] width 912 height 42
click at [909, 520] on p "I had 7 students attend! Some seemed much less prepared than others for the tes…" at bounding box center [741, 512] width 912 height 42
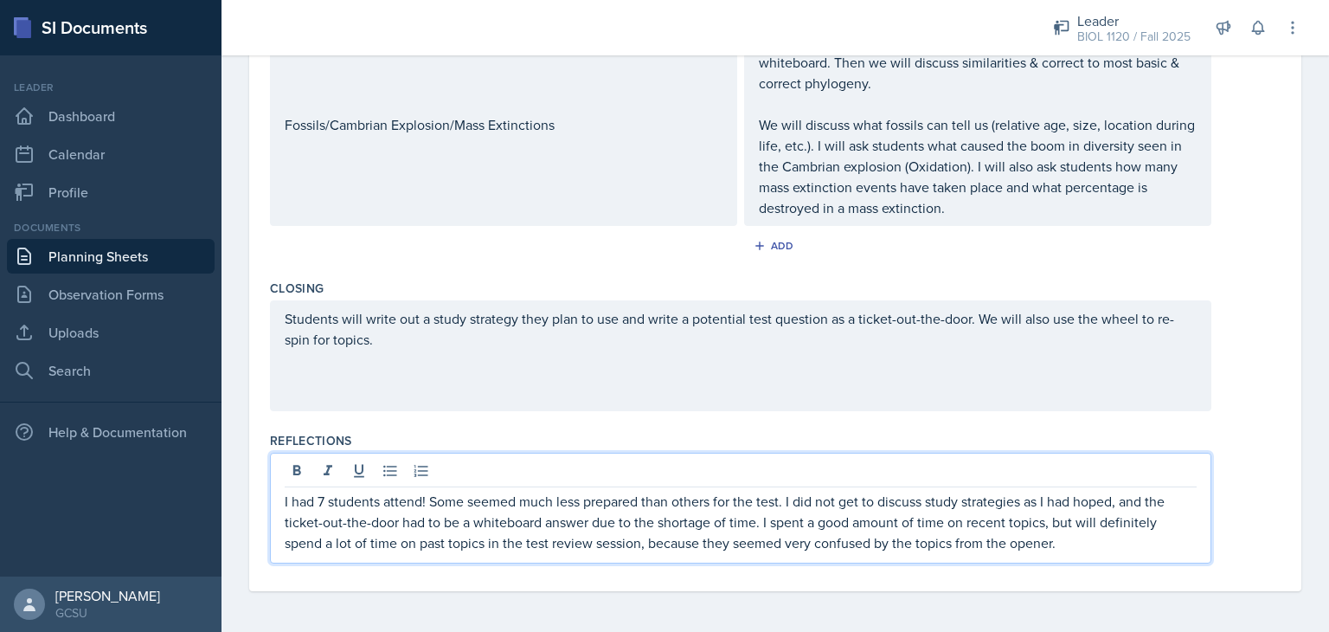
click at [1077, 549] on p "I had 7 students attend! Some seemed much less prepared than others for the tes…" at bounding box center [741, 522] width 912 height 62
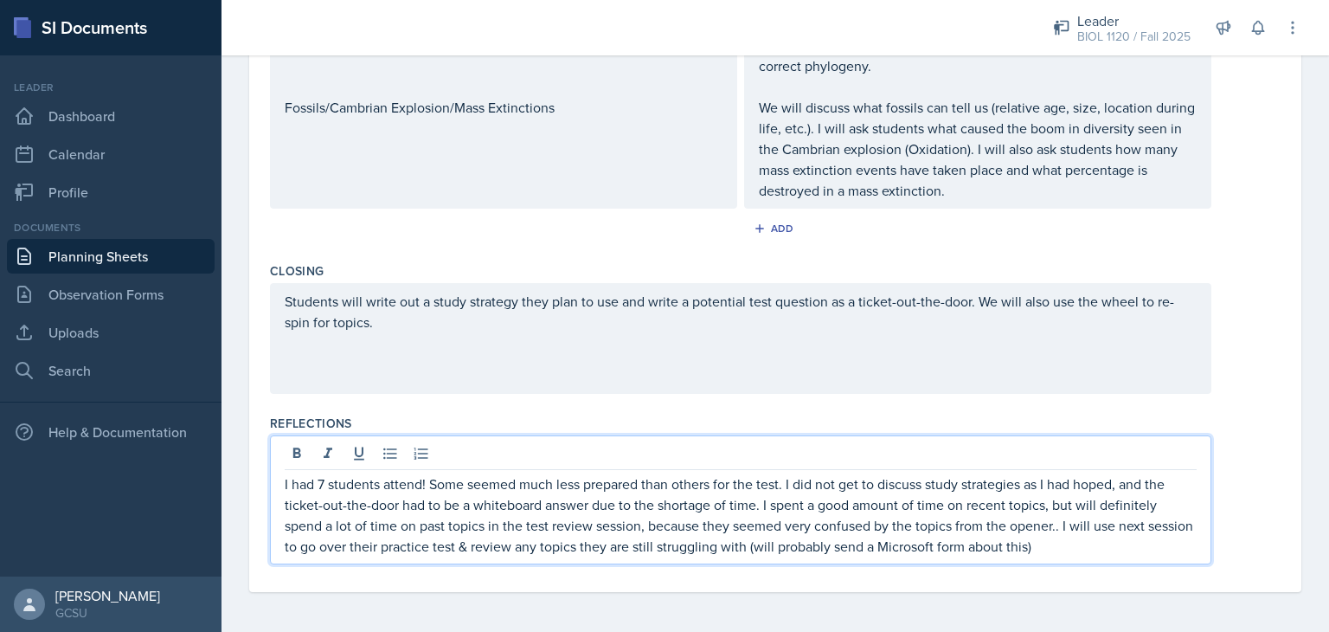
click at [1086, 550] on p "I had 7 students attend! Some seemed much less prepared than others for the tes…" at bounding box center [741, 514] width 912 height 83
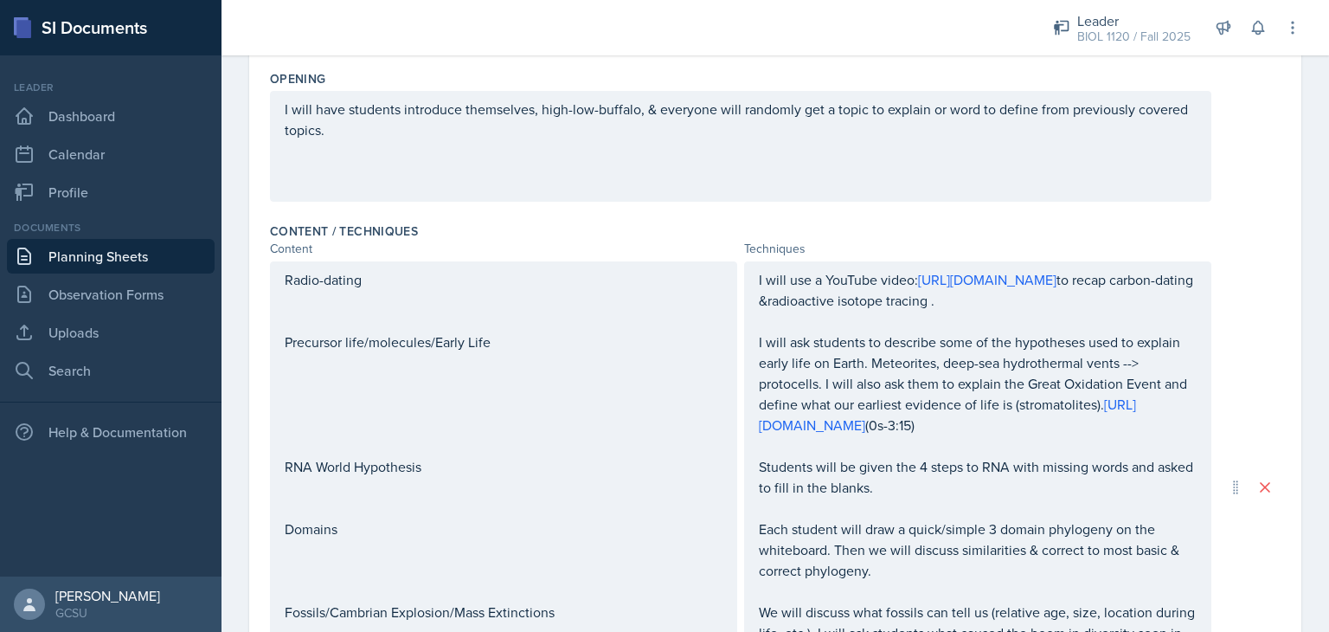
scroll to position [0, 0]
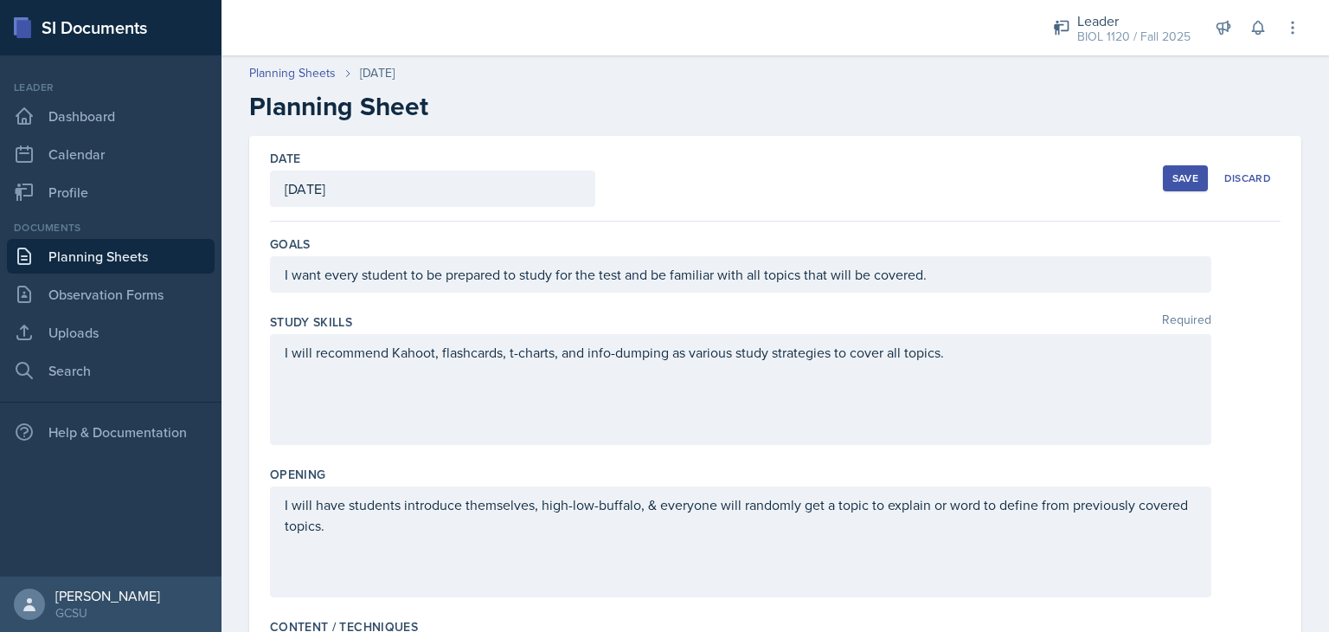
click at [1180, 173] on div "Save" at bounding box center [1186, 178] width 26 height 14
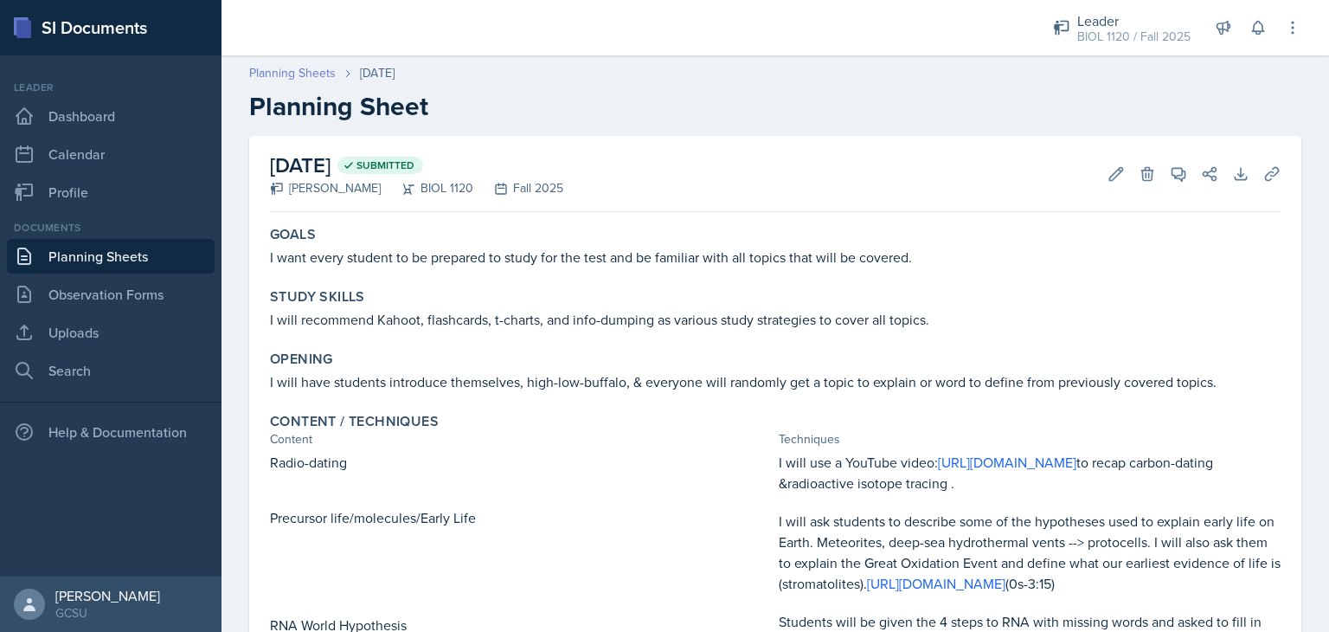
click at [280, 74] on link "Planning Sheets" at bounding box center [292, 73] width 87 height 18
